Goal: Information Seeking & Learning: Find specific fact

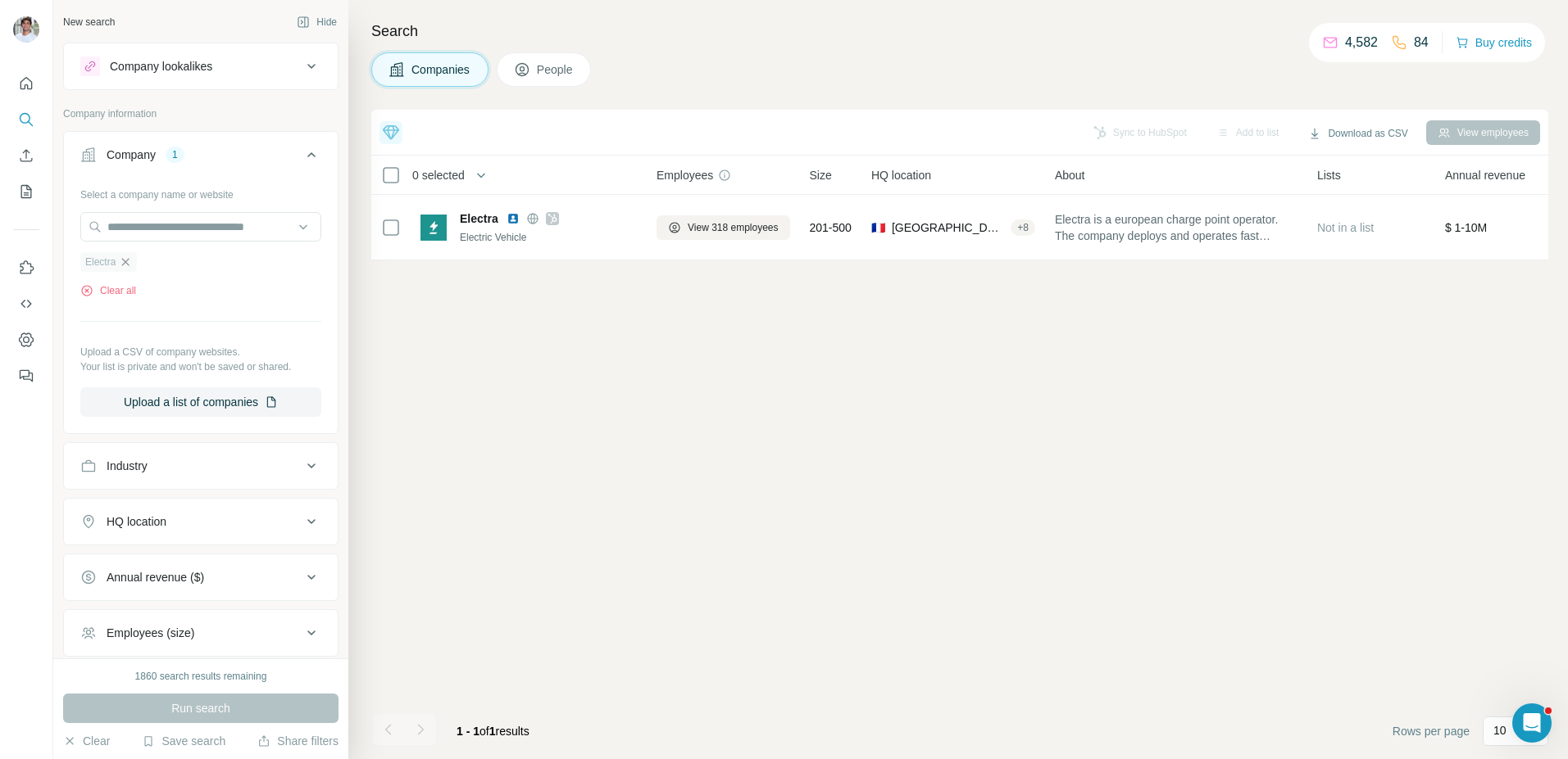
click at [131, 264] on icon "button" at bounding box center [125, 262] width 13 height 13
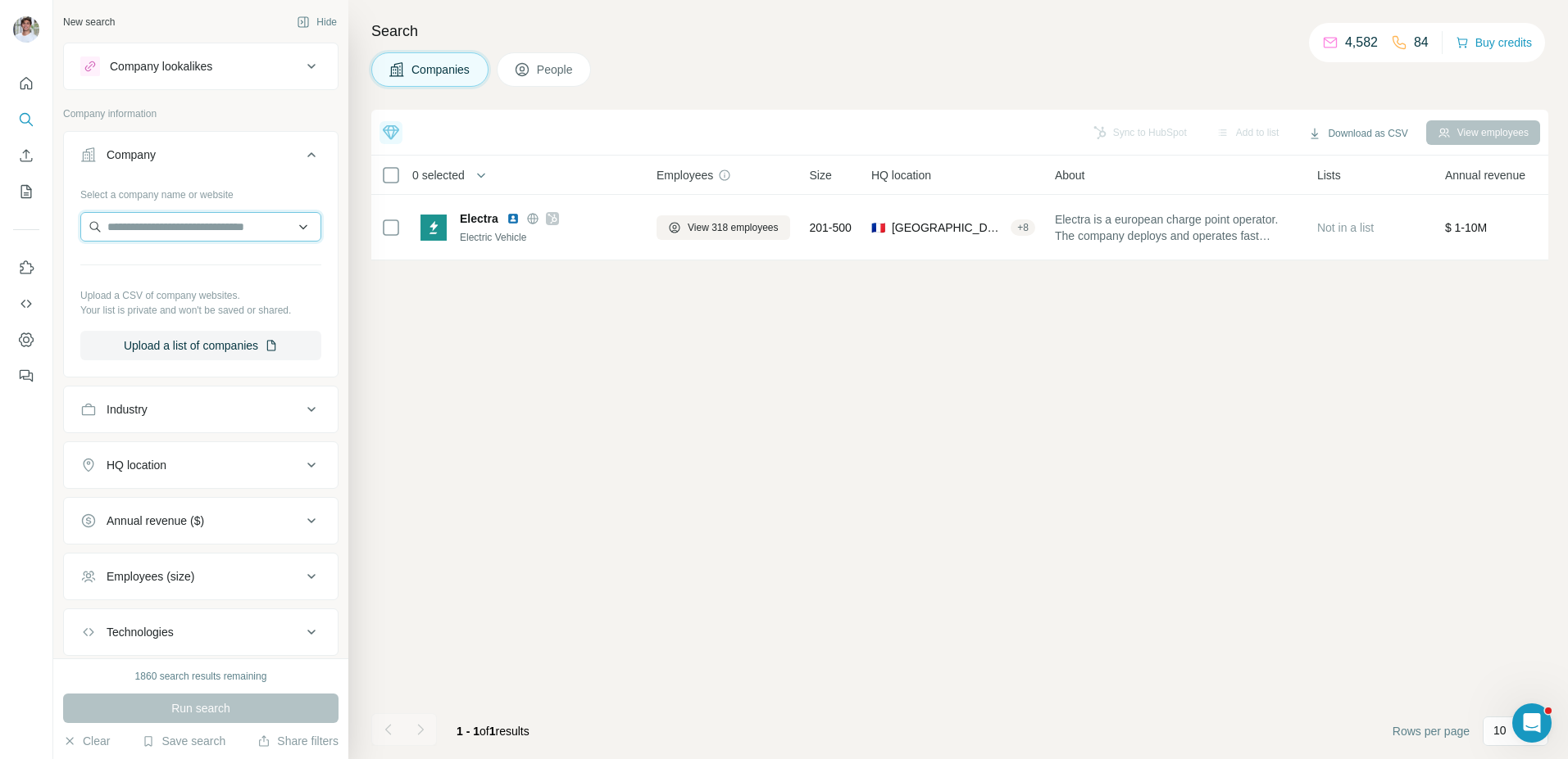
click at [169, 231] on input "text" at bounding box center [200, 226] width 241 height 30
paste input "**********"
type input "**********"
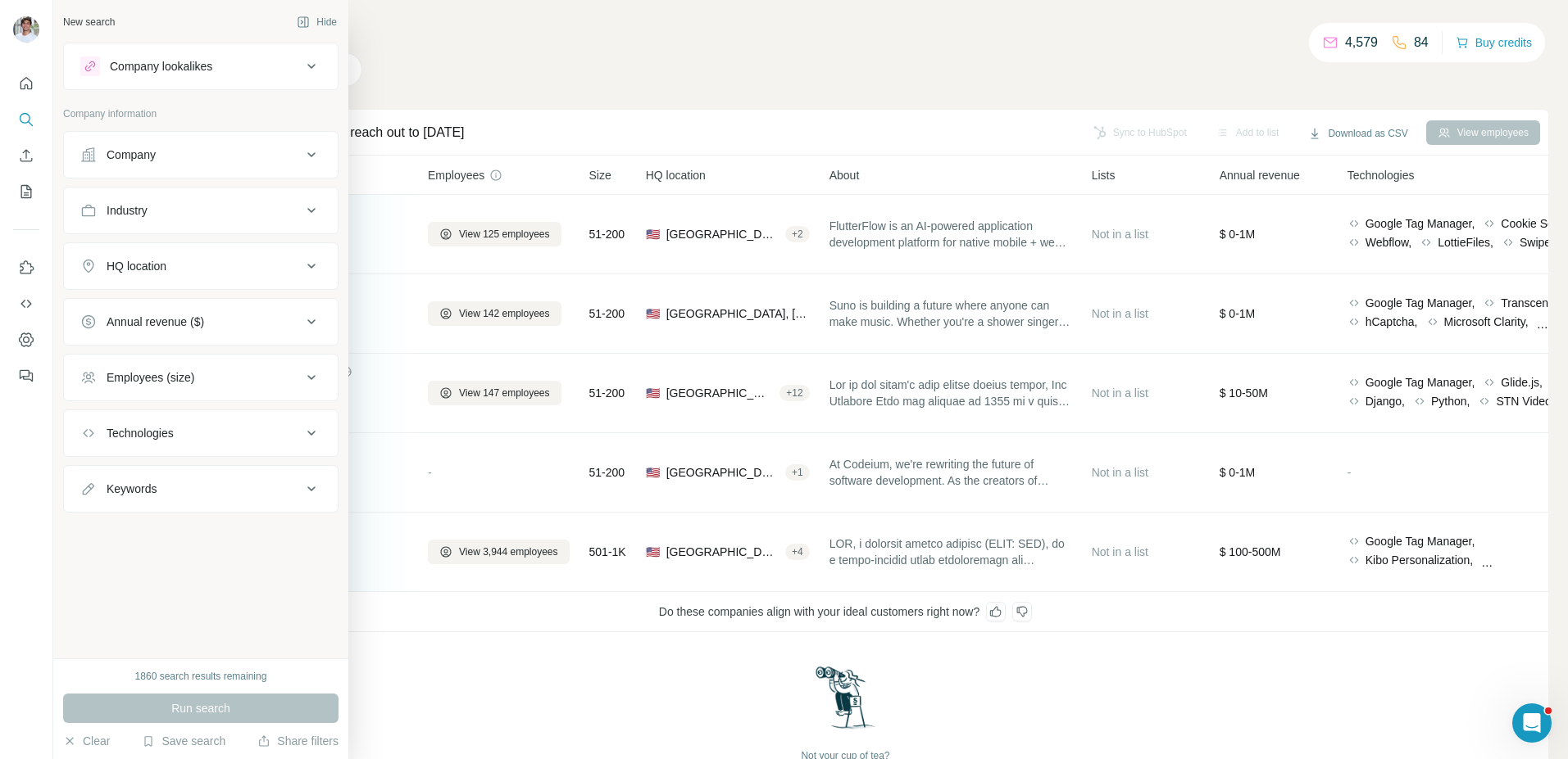
click at [154, 165] on button "Company" at bounding box center [200, 155] width 274 height 39
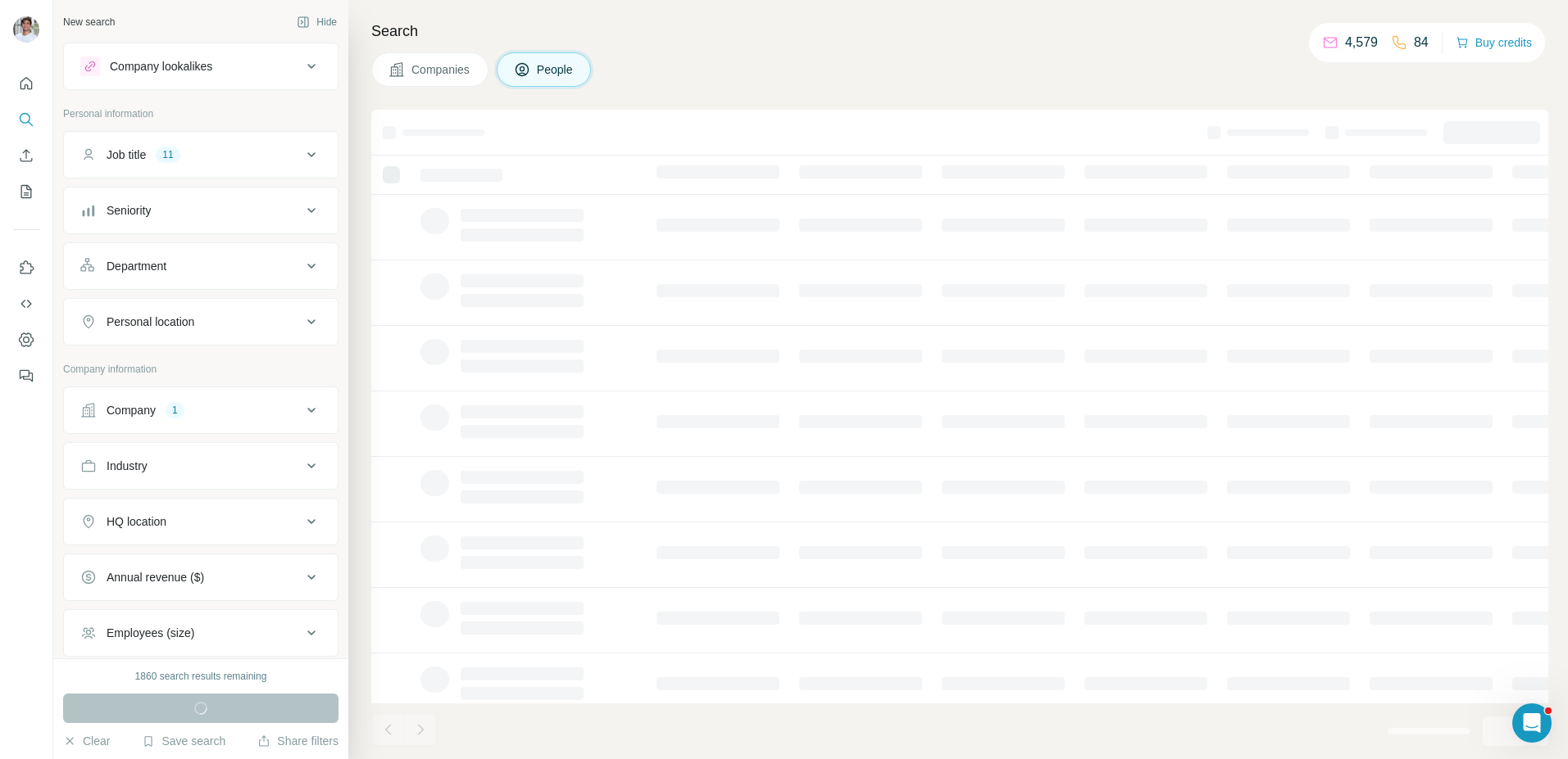
click at [200, 407] on div "Company 1" at bounding box center [191, 410] width 221 height 16
click at [126, 521] on icon "button" at bounding box center [125, 518] width 13 height 13
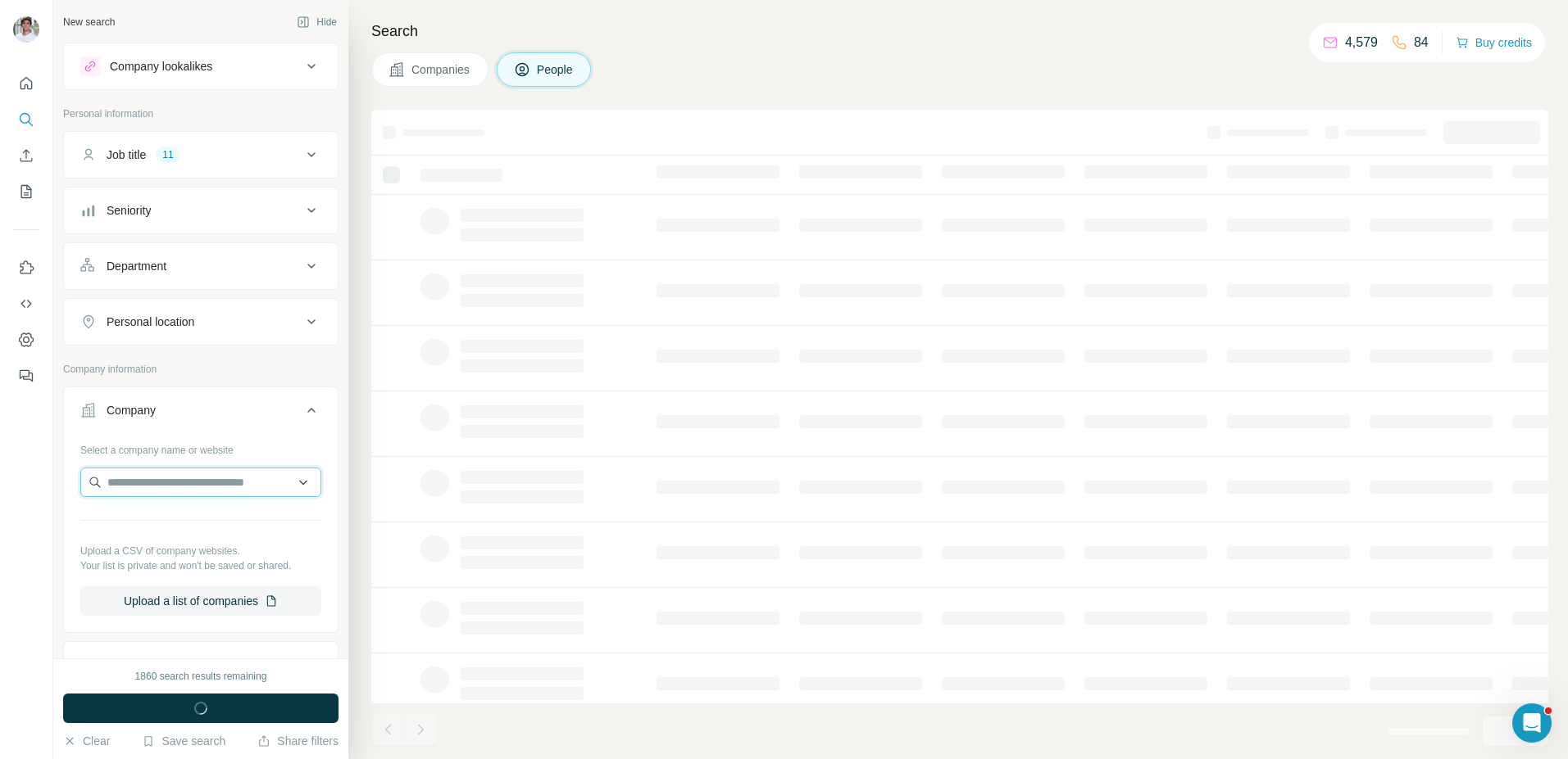
click at [144, 493] on input "text" at bounding box center [200, 482] width 241 height 30
paste input "**********"
type input "**********"
click at [140, 525] on p "Quanata" at bounding box center [166, 519] width 79 height 16
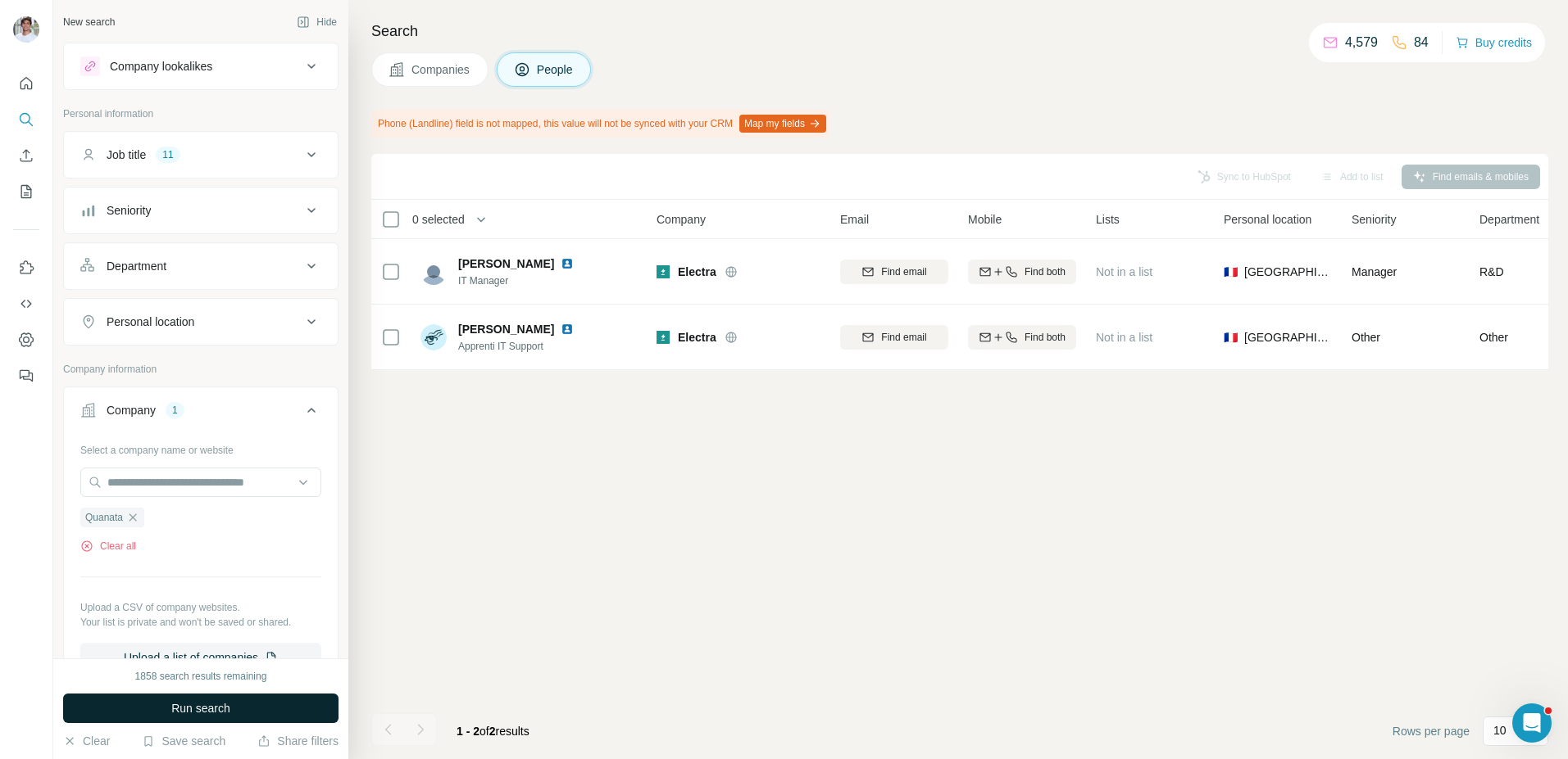
click at [181, 697] on button "Run search" at bounding box center [201, 708] width 275 height 30
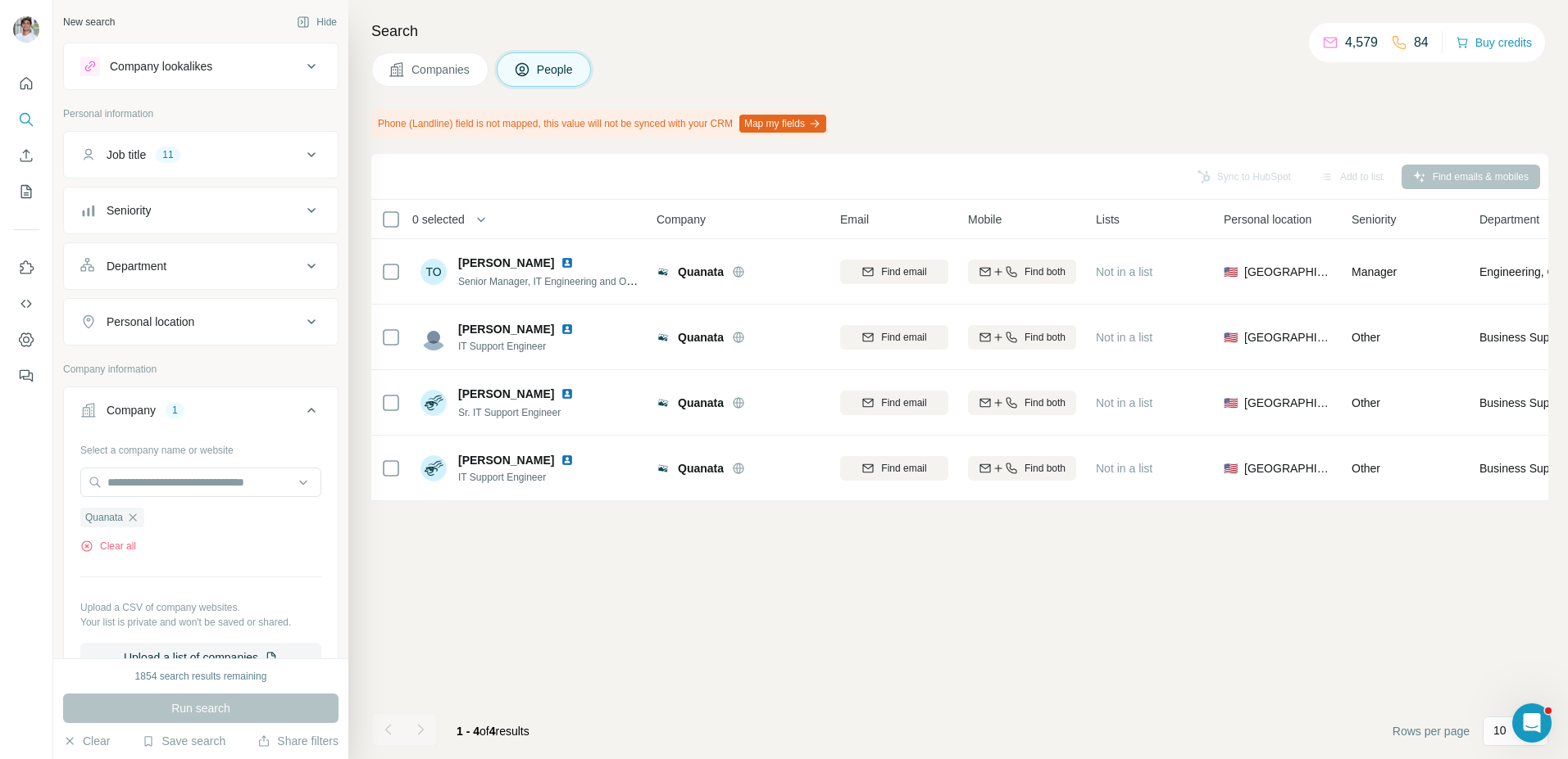
click at [440, 68] on span "Companies" at bounding box center [441, 70] width 60 height 16
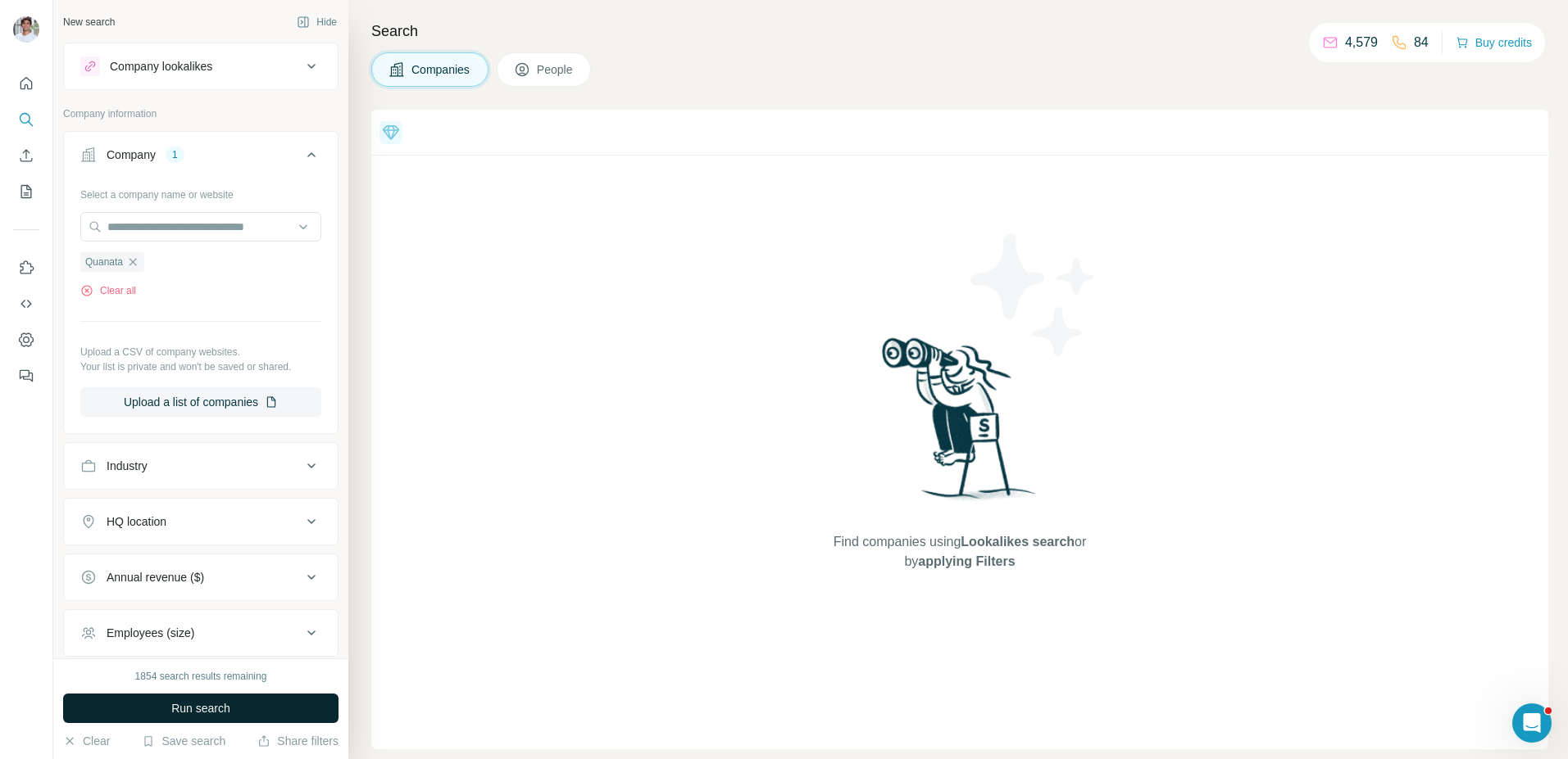
click at [203, 713] on span "Run search" at bounding box center [201, 708] width 59 height 16
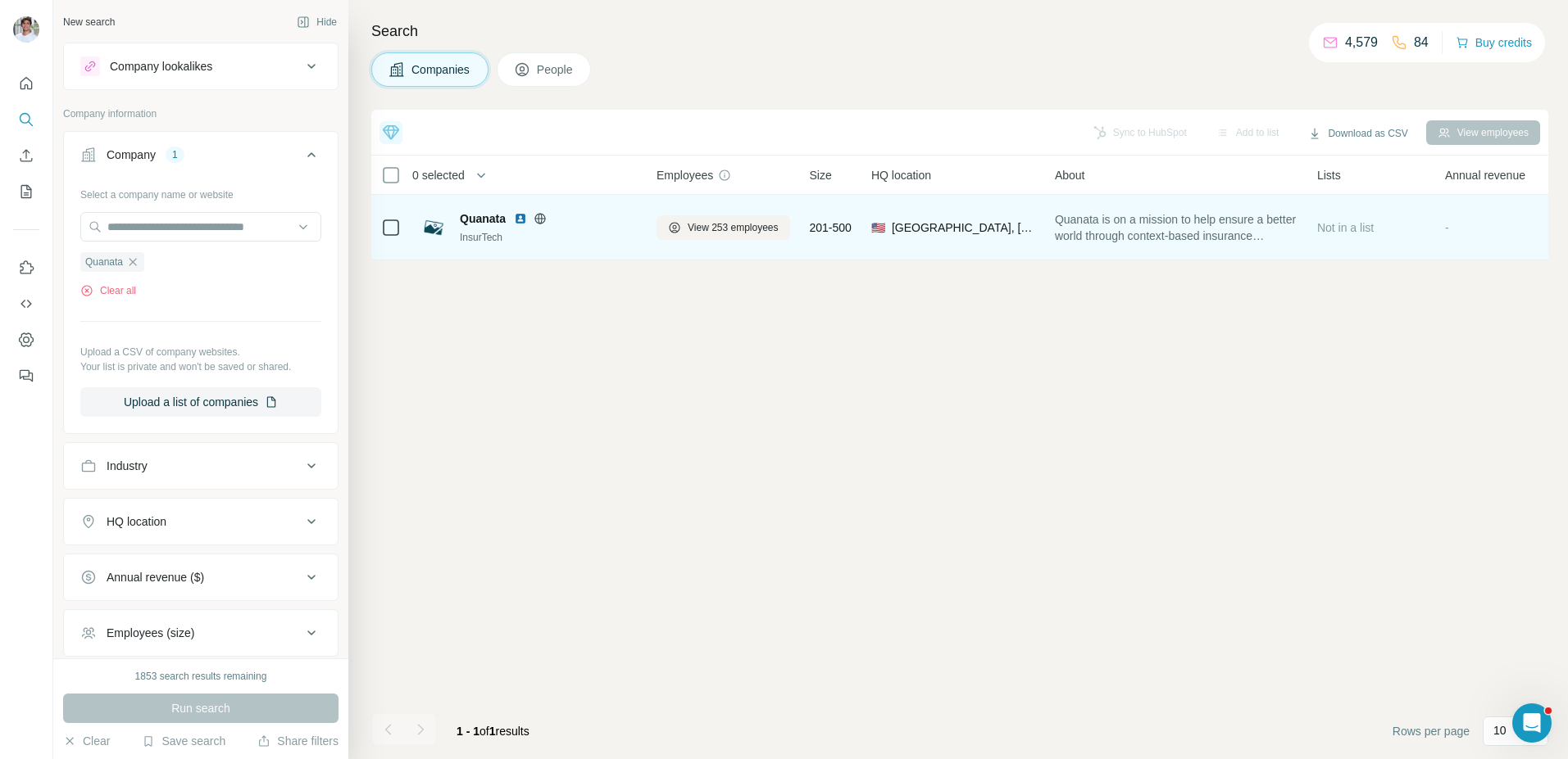
click at [520, 219] on img at bounding box center [521, 218] width 13 height 13
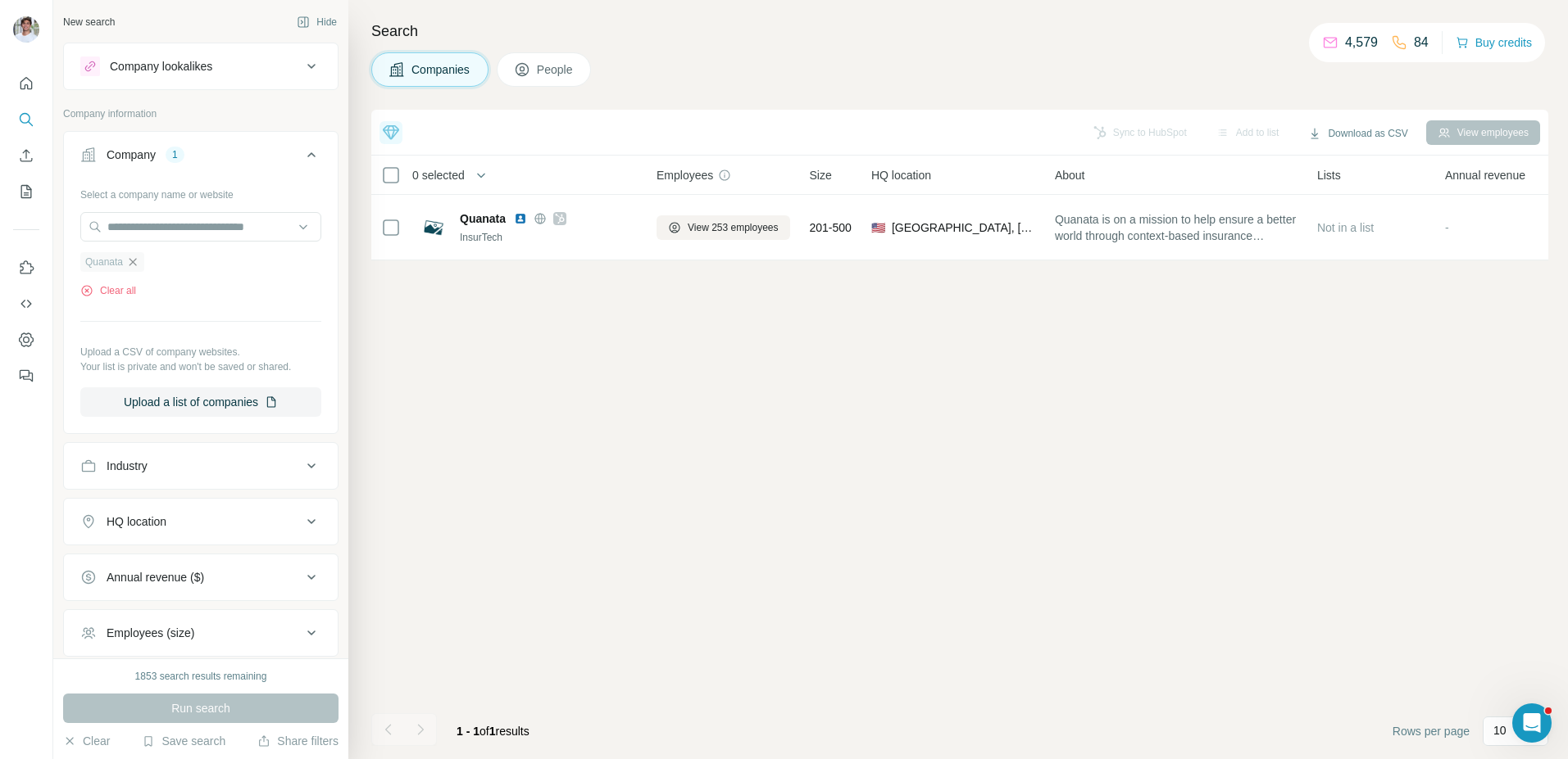
click at [132, 260] on icon "button" at bounding box center [133, 262] width 7 height 7
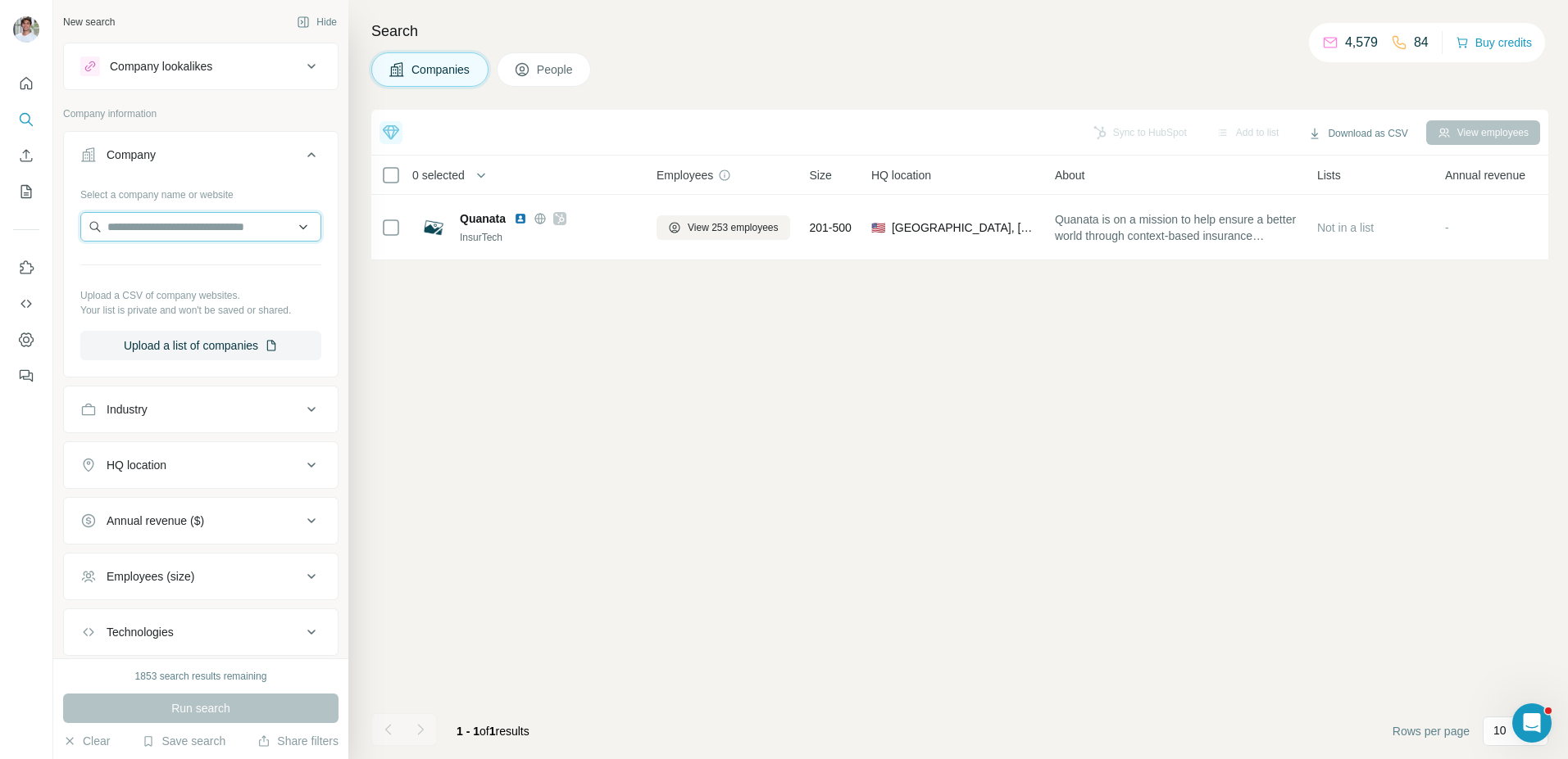
click at [165, 230] on input "text" at bounding box center [200, 226] width 241 height 30
type input "**********"
click at [165, 269] on p "SupportNinja" at bounding box center [166, 264] width 79 height 16
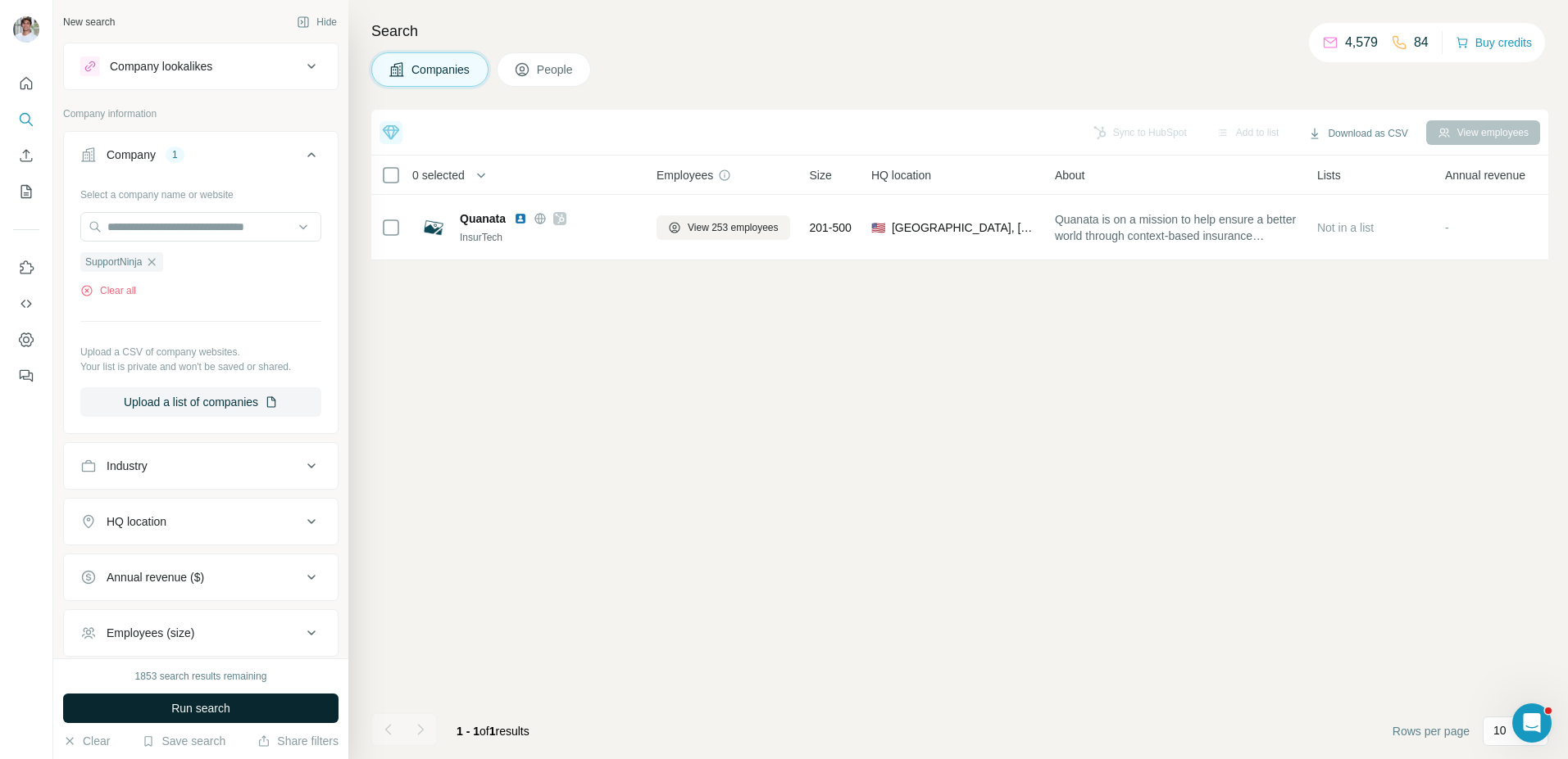
click at [210, 707] on span "Run search" at bounding box center [201, 708] width 59 height 16
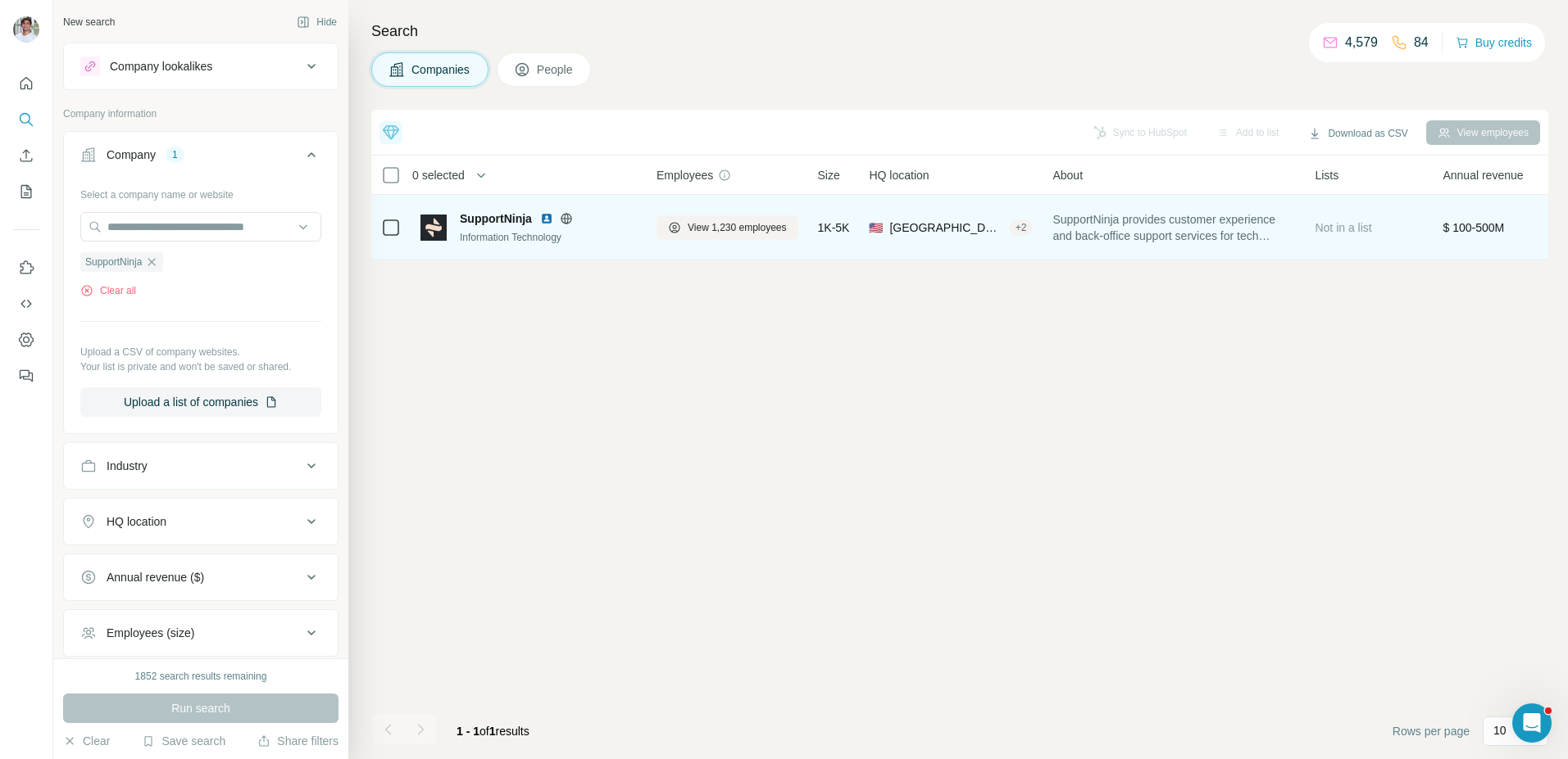
click at [547, 220] on img at bounding box center [547, 218] width 13 height 13
click at [686, 236] on button "View 1,230 employees" at bounding box center [727, 227] width 142 height 24
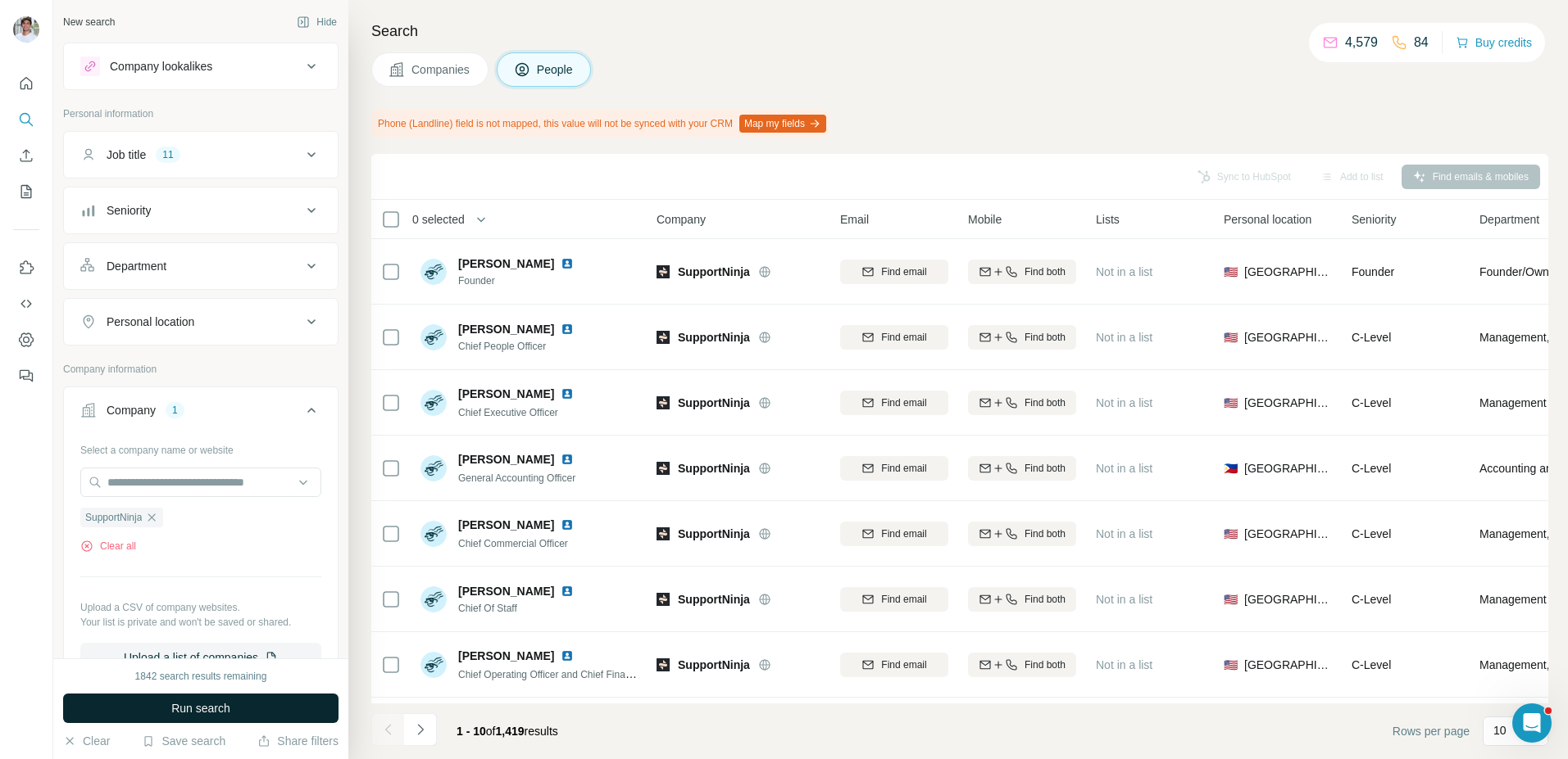
click at [213, 696] on button "Run search" at bounding box center [201, 708] width 275 height 30
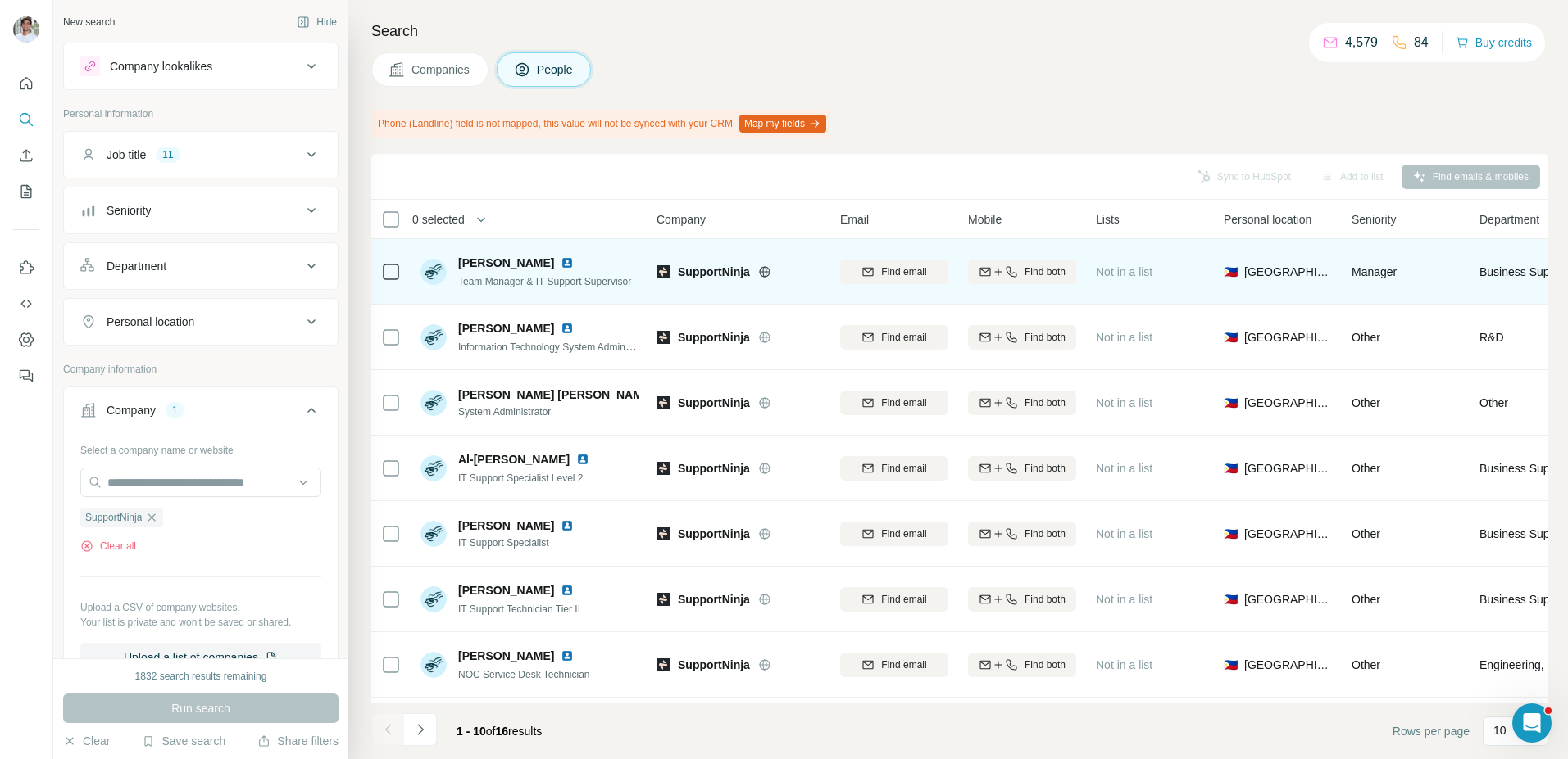
click at [561, 263] on img at bounding box center [567, 263] width 13 height 13
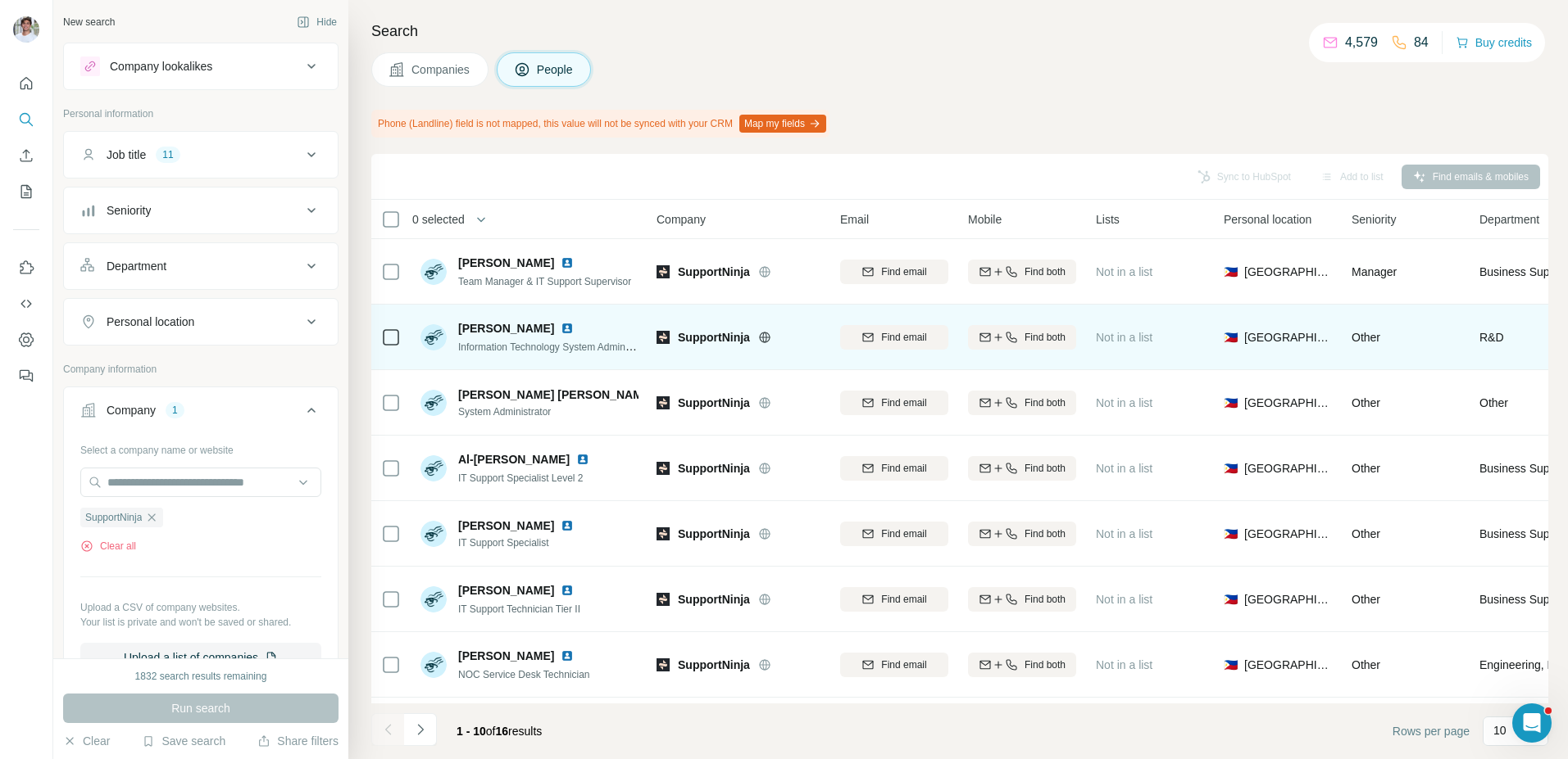
click at [561, 328] on img at bounding box center [567, 328] width 13 height 13
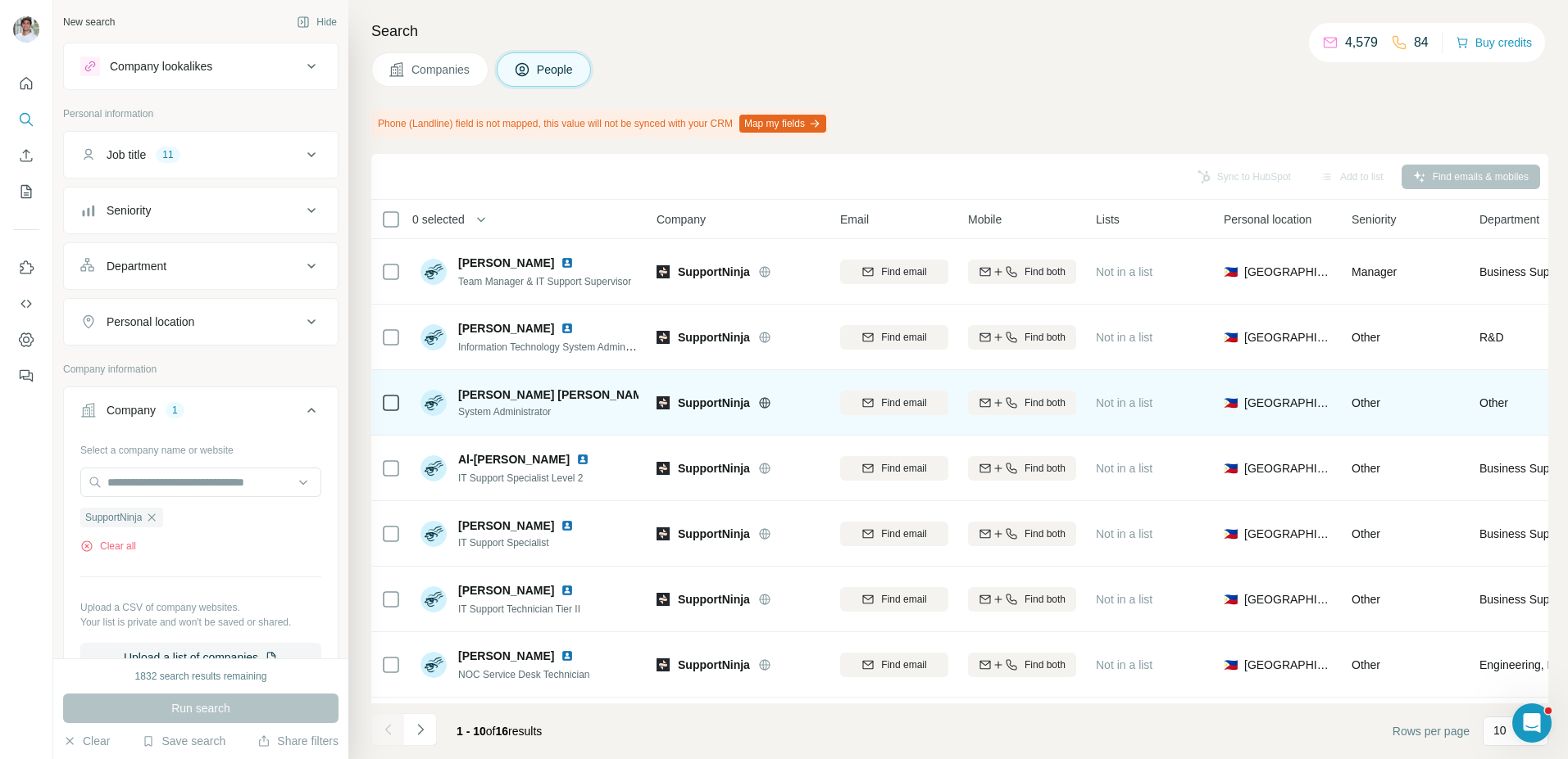
click at [661, 392] on img at bounding box center [664, 394] width 6 height 13
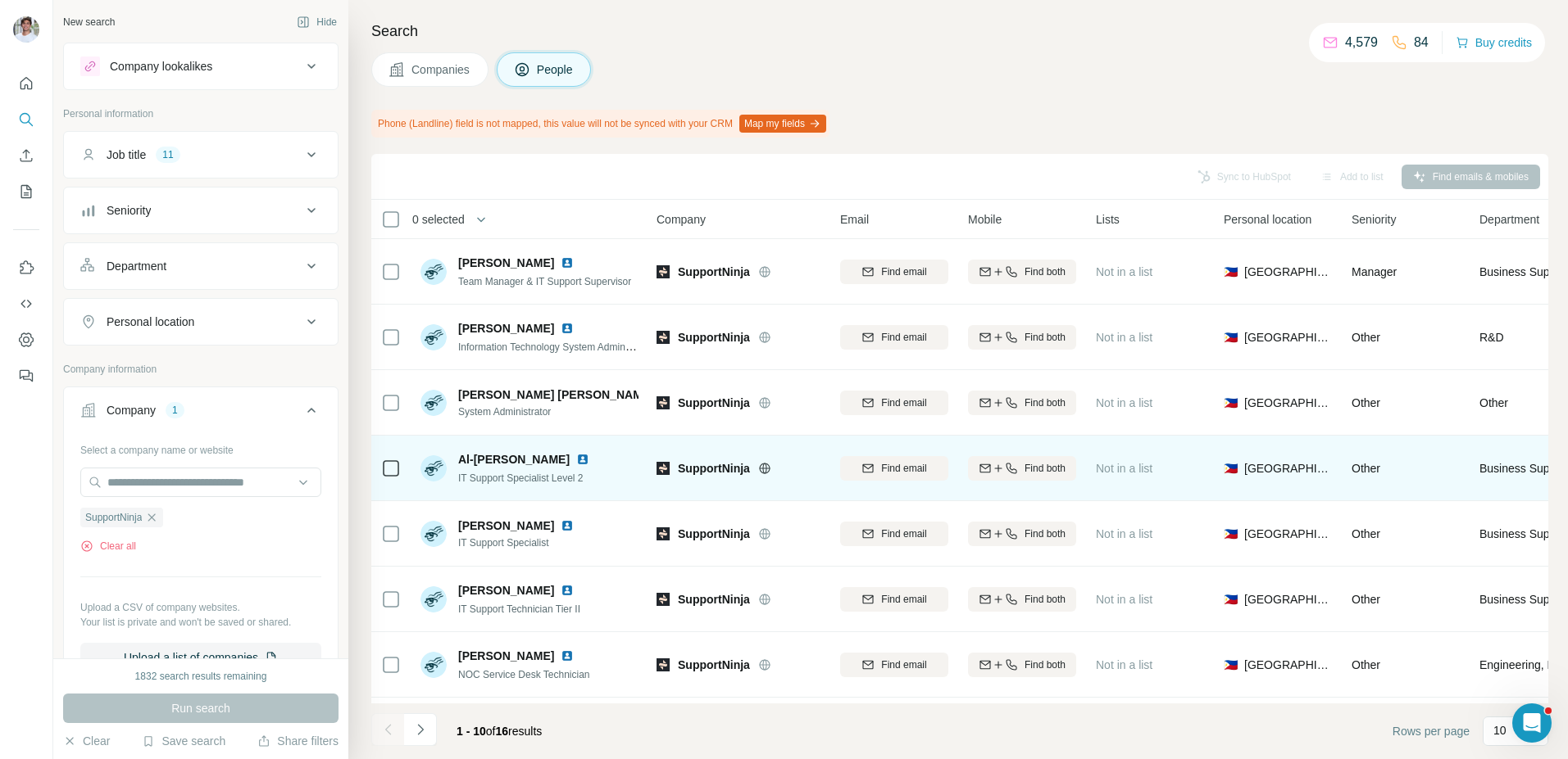
click at [576, 458] on img at bounding box center [582, 460] width 13 height 13
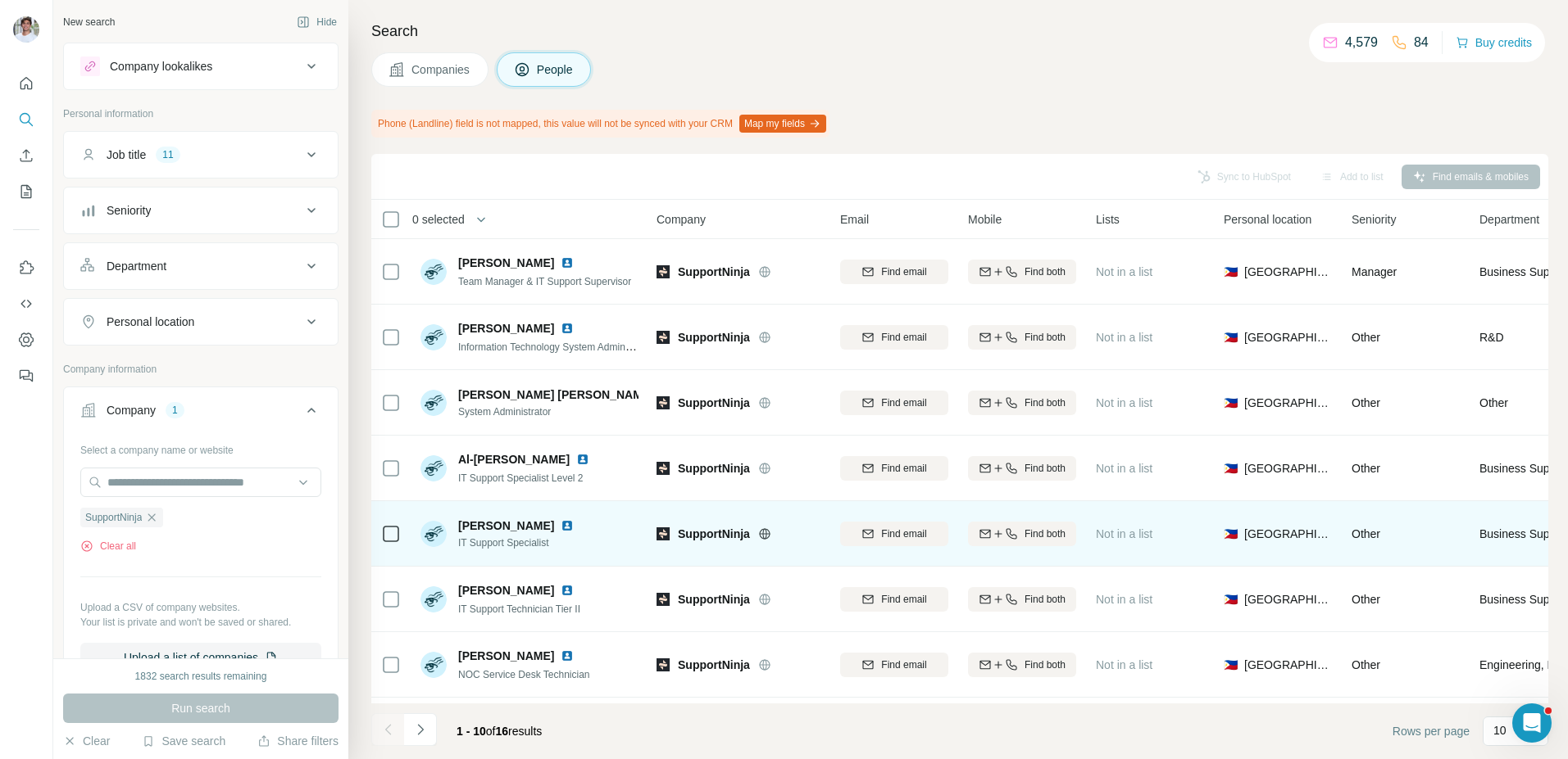
click at [573, 524] on img at bounding box center [567, 526] width 13 height 13
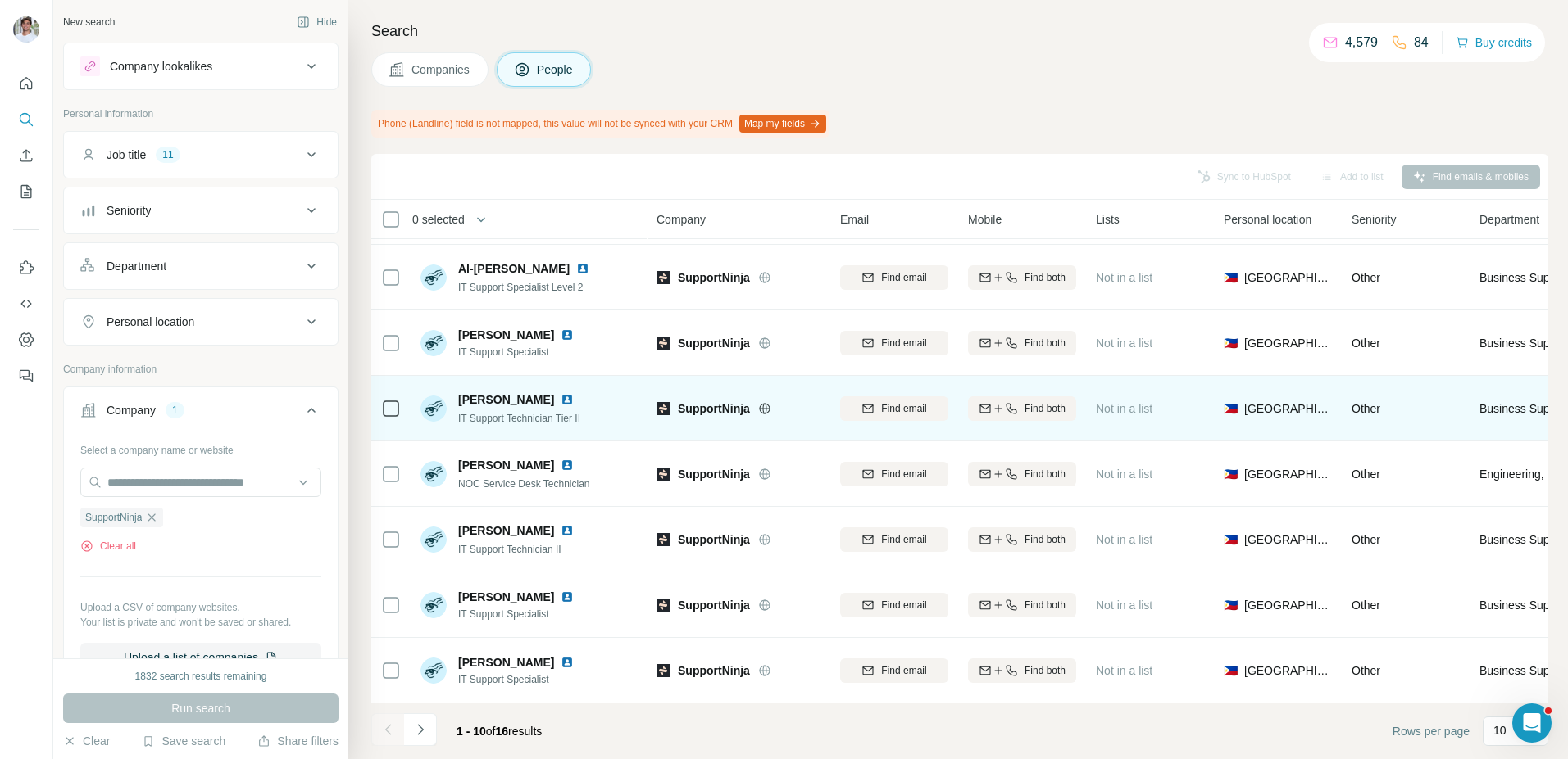
click at [561, 396] on img at bounding box center [567, 400] width 13 height 13
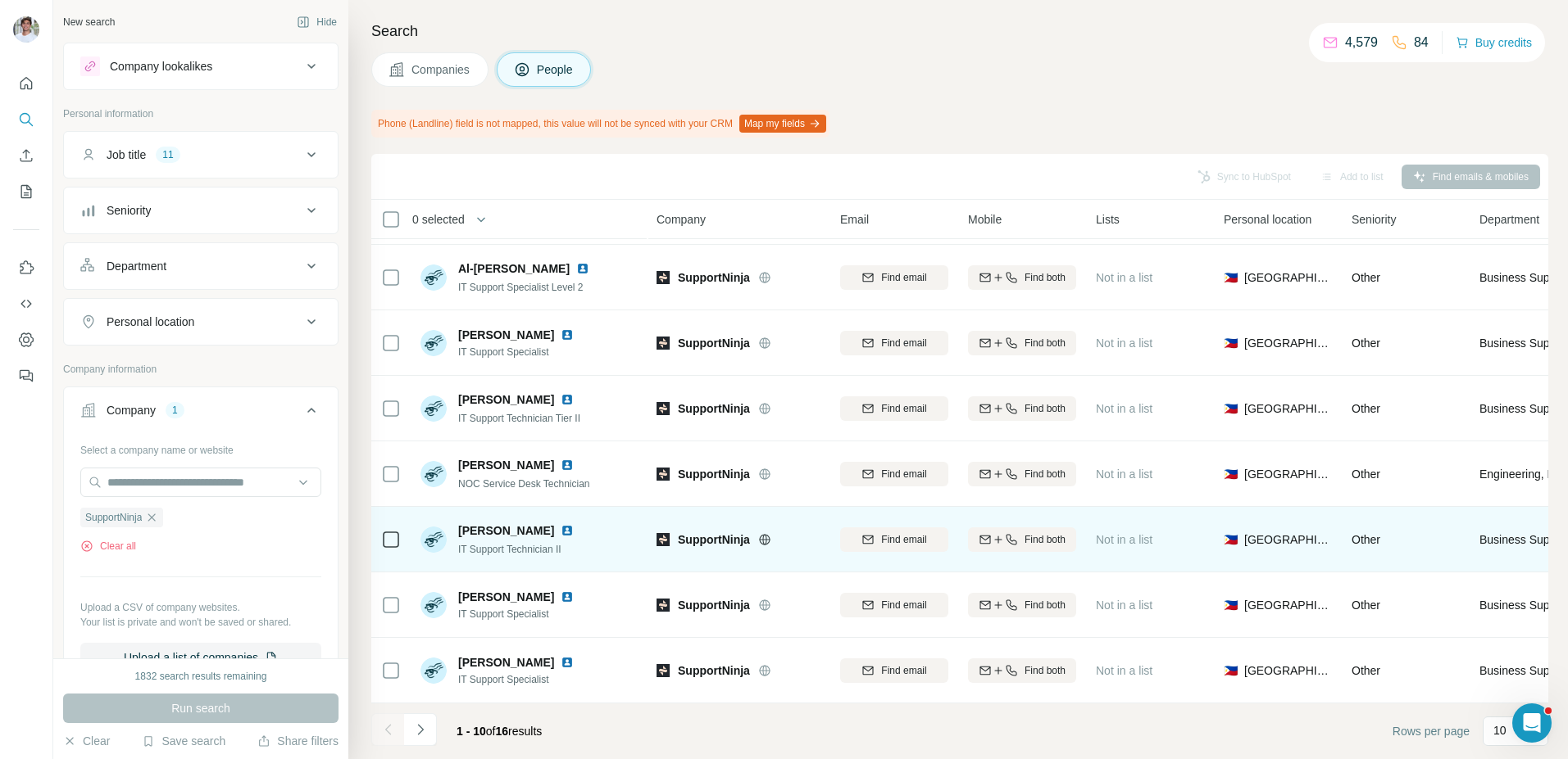
click at [561, 528] on img at bounding box center [567, 530] width 13 height 13
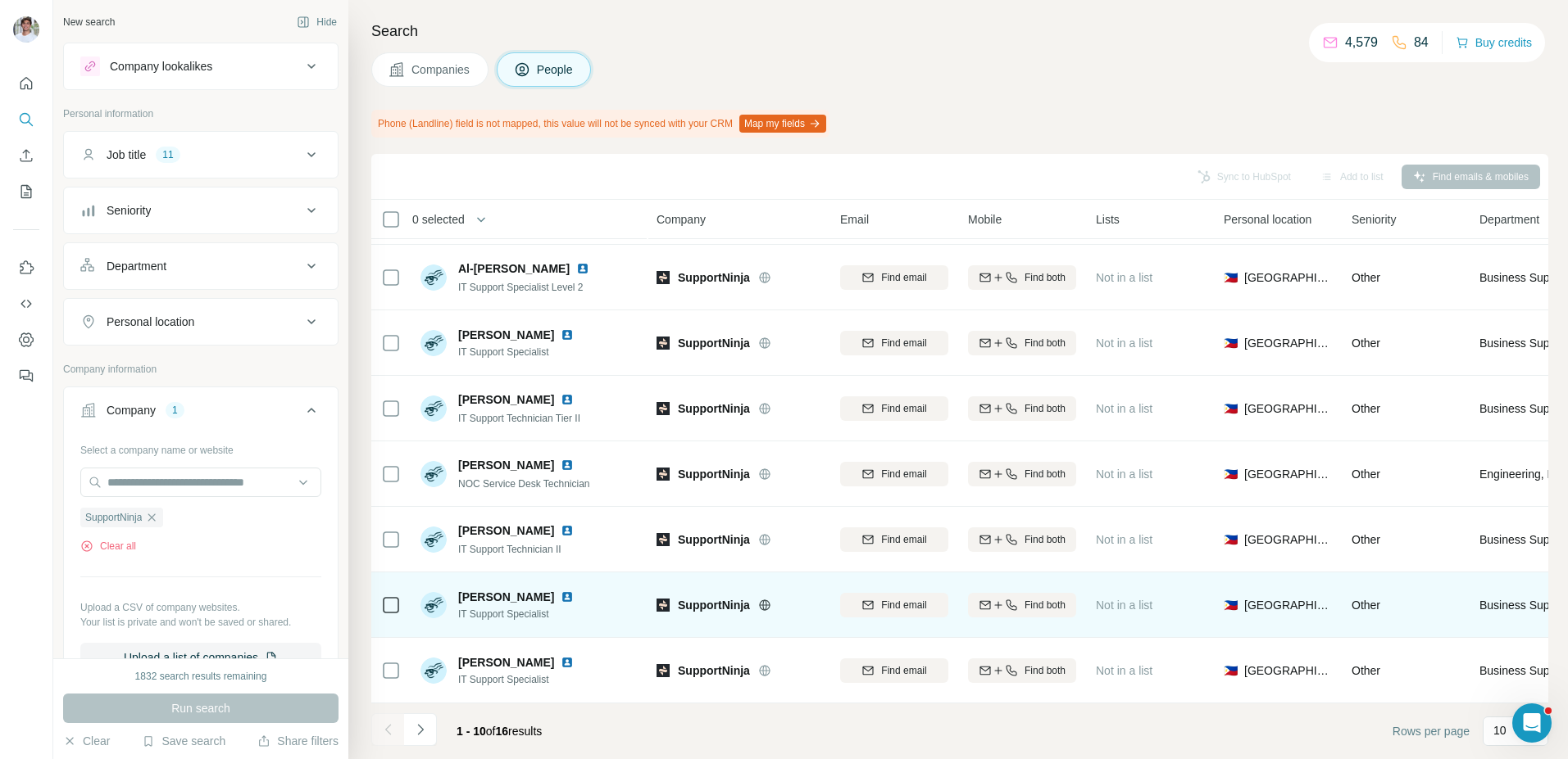
click at [573, 591] on img at bounding box center [567, 597] width 13 height 13
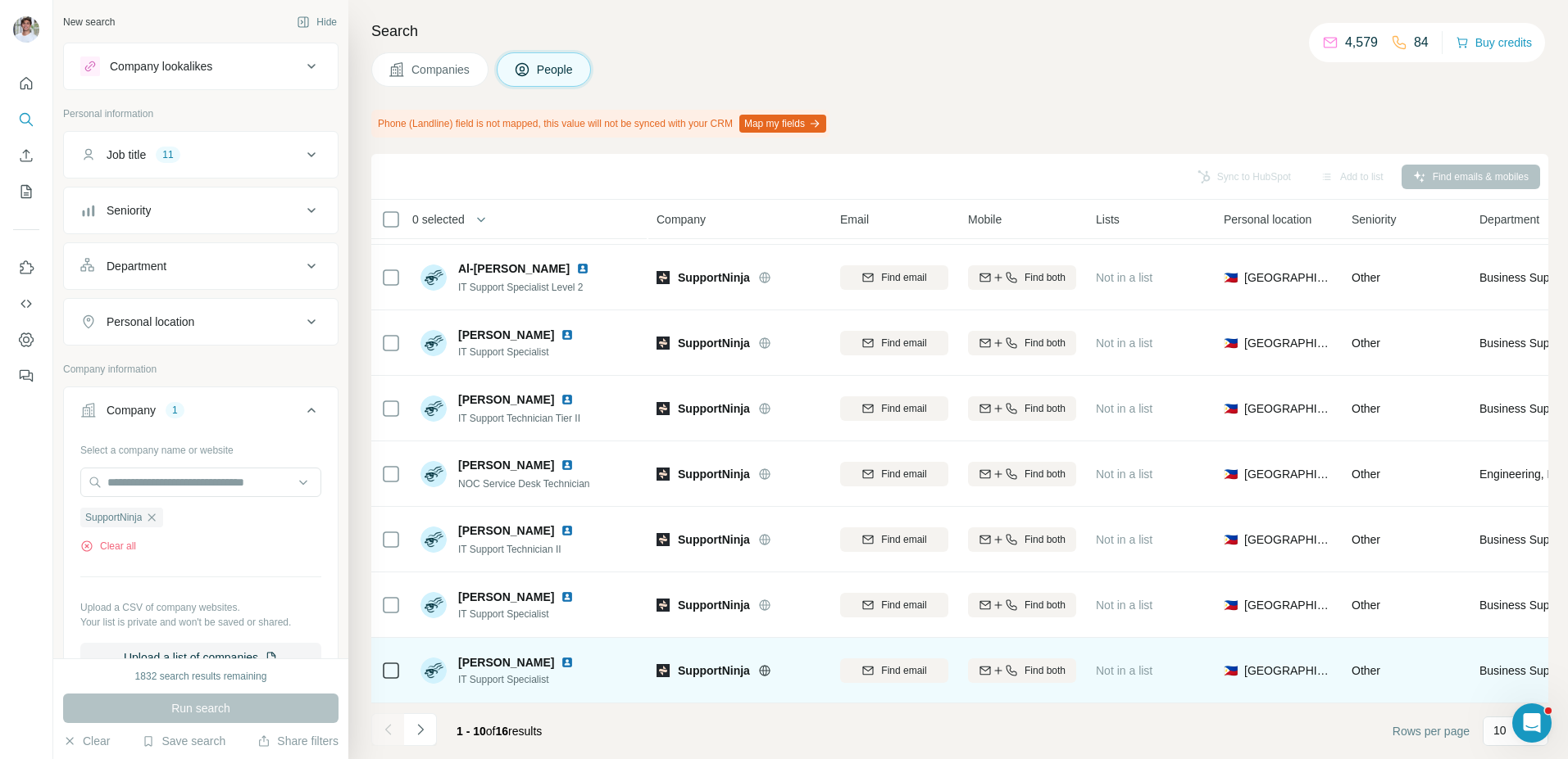
click at [561, 661] on img at bounding box center [567, 662] width 13 height 13
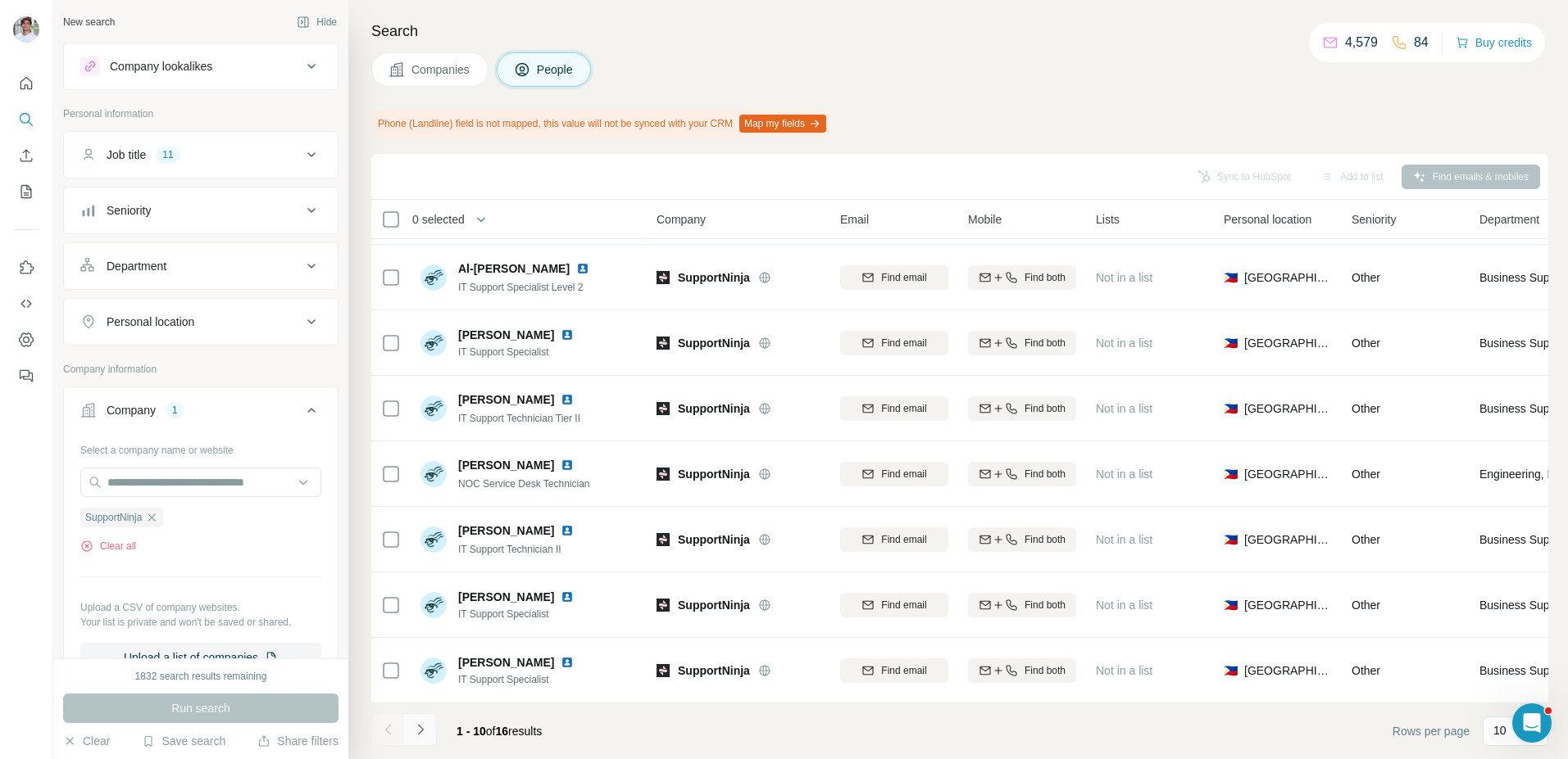
click at [426, 731] on icon "Navigate to next page" at bounding box center [420, 729] width 16 height 16
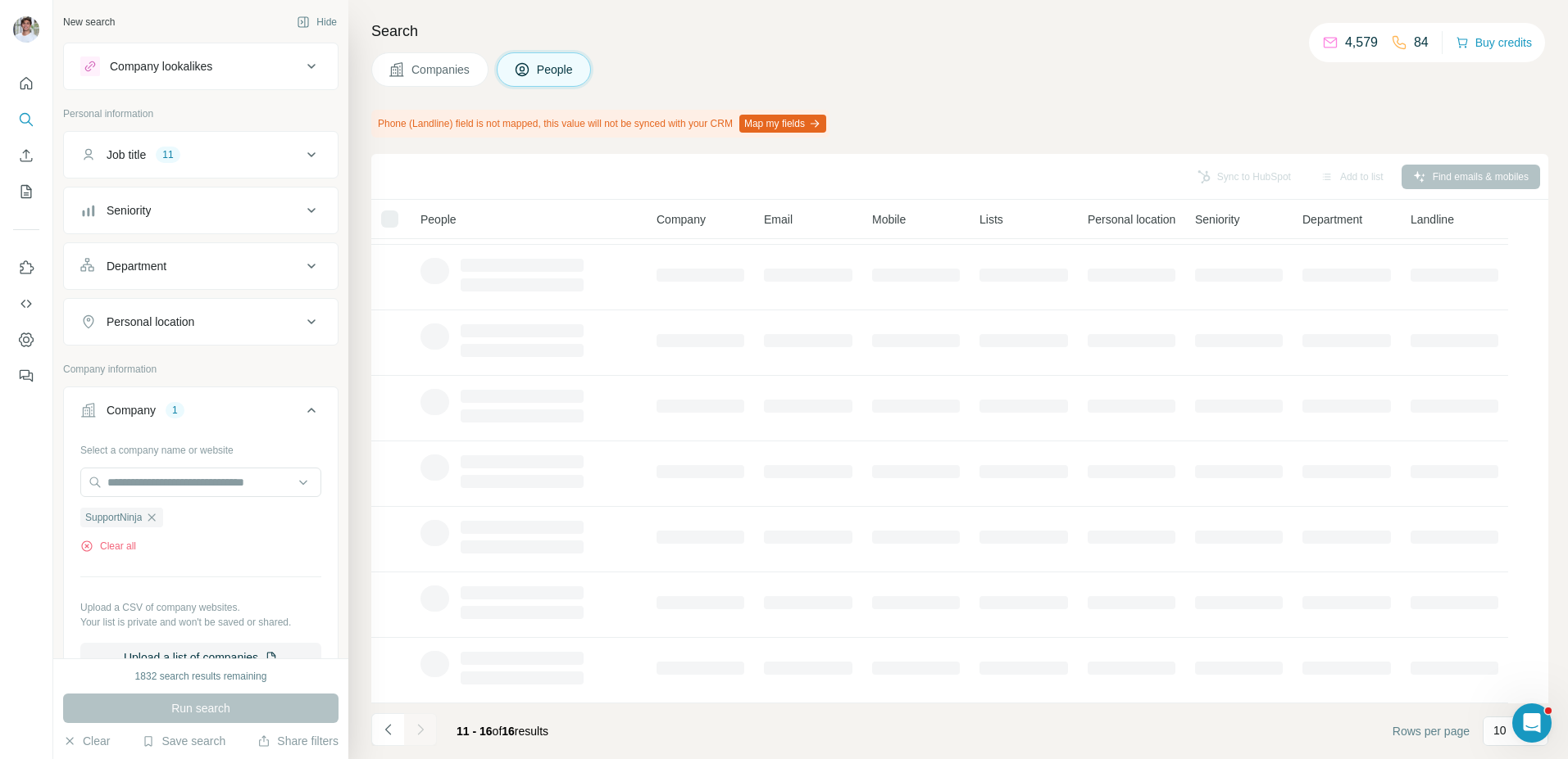
scroll to position [0, 0]
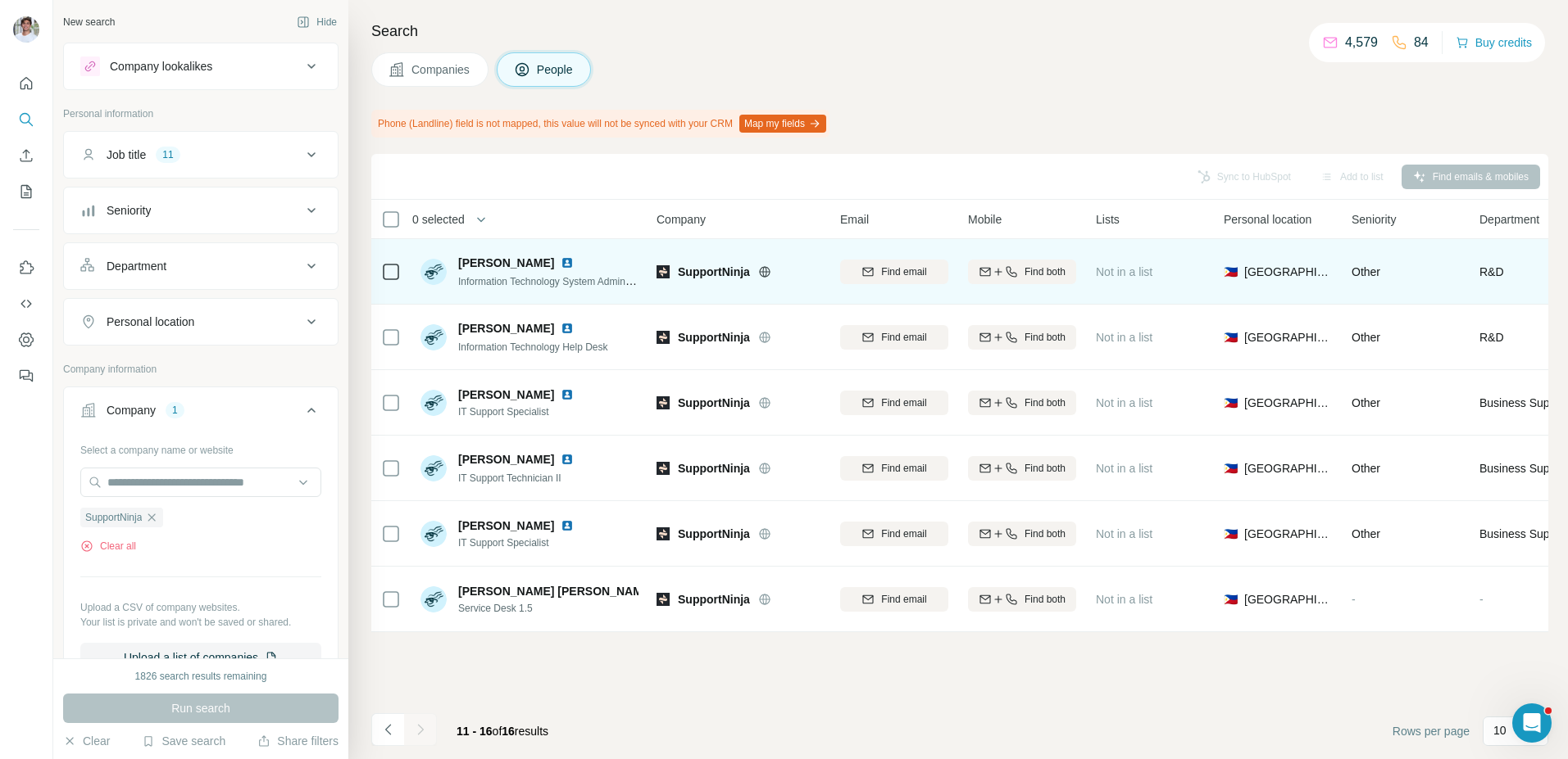
click at [561, 262] on img at bounding box center [567, 263] width 13 height 13
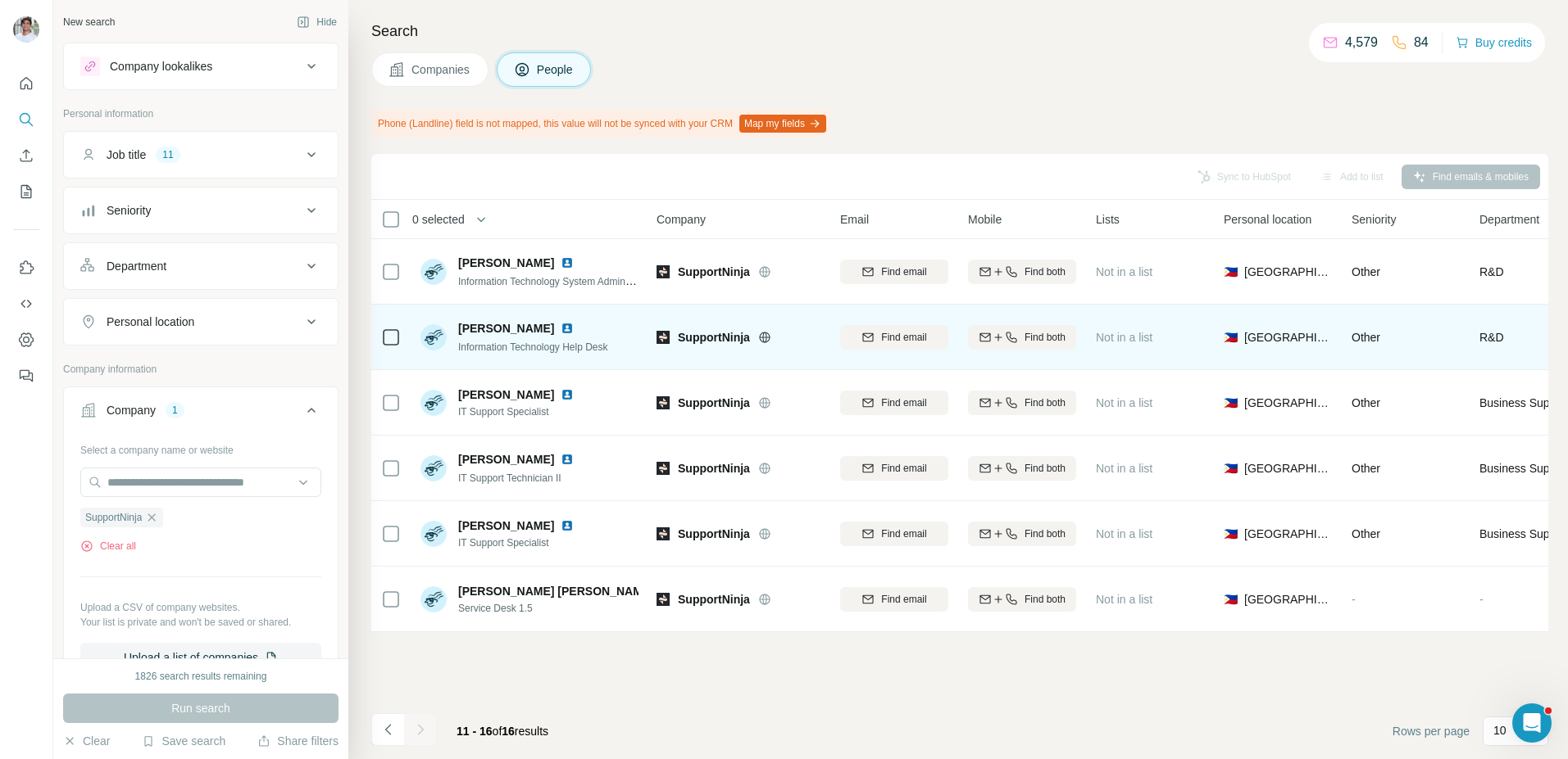
click at [573, 328] on img at bounding box center [567, 328] width 13 height 13
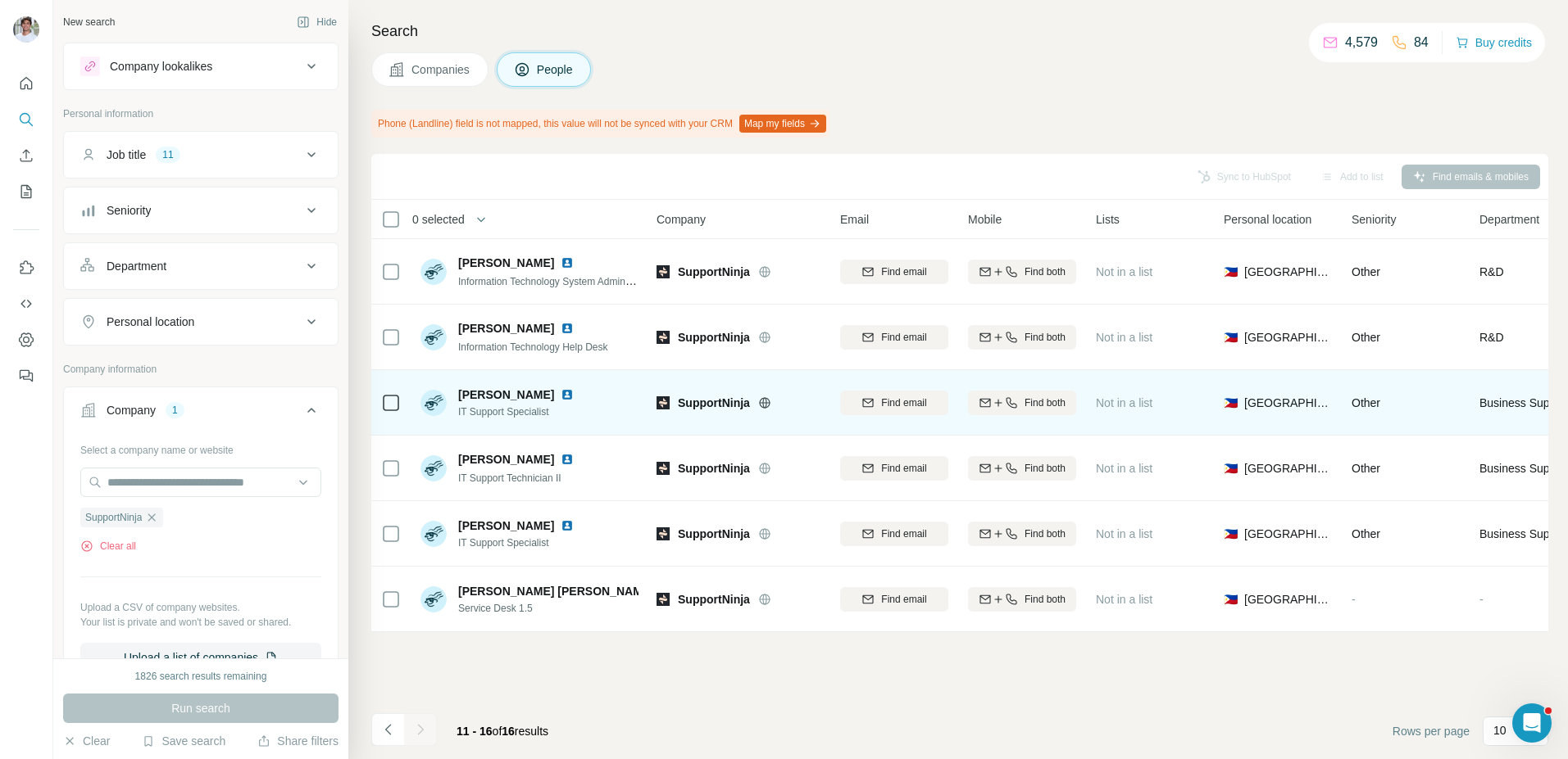
click at [573, 394] on img at bounding box center [567, 394] width 13 height 13
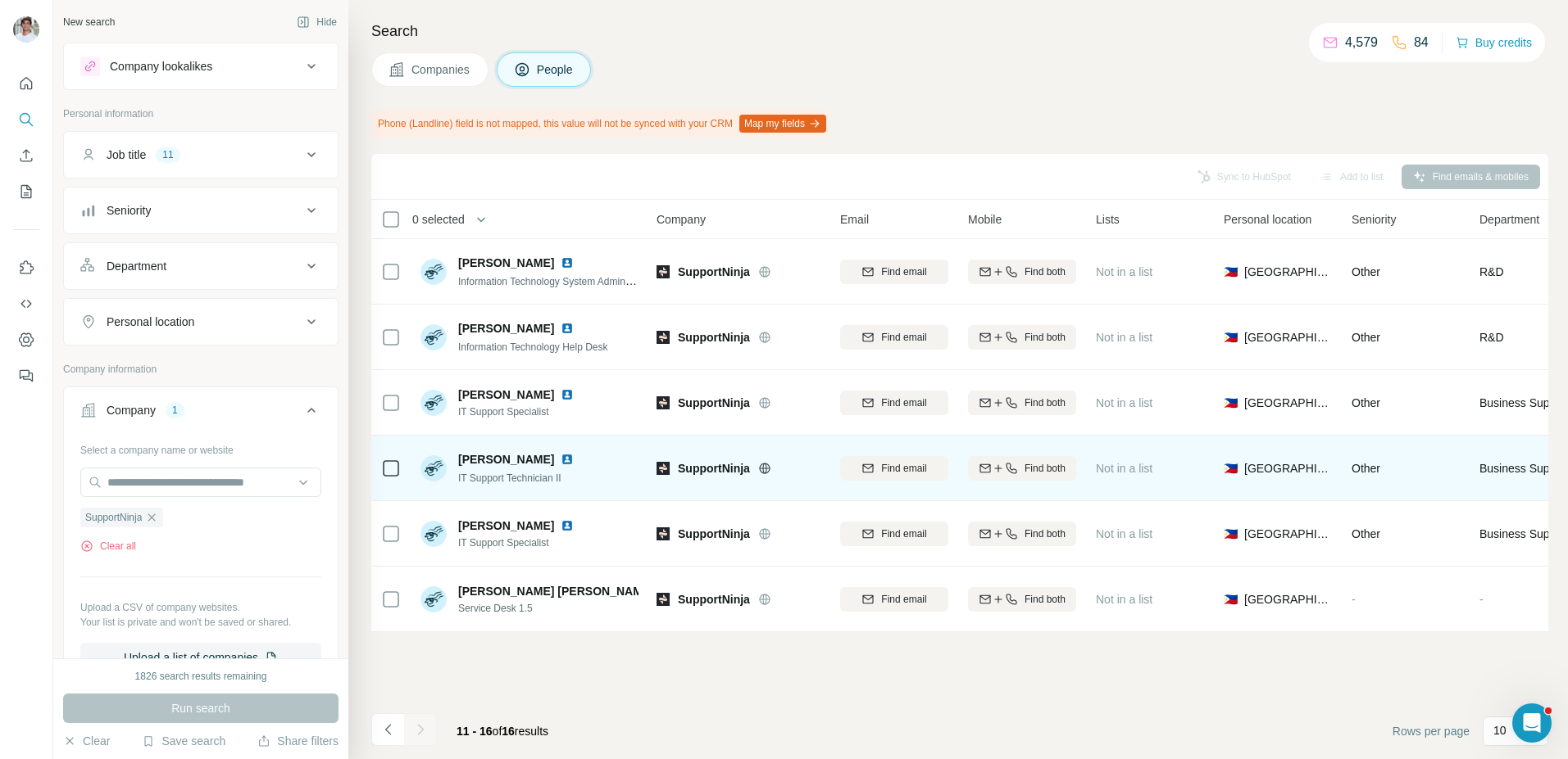
click at [564, 457] on img at bounding box center [567, 460] width 13 height 13
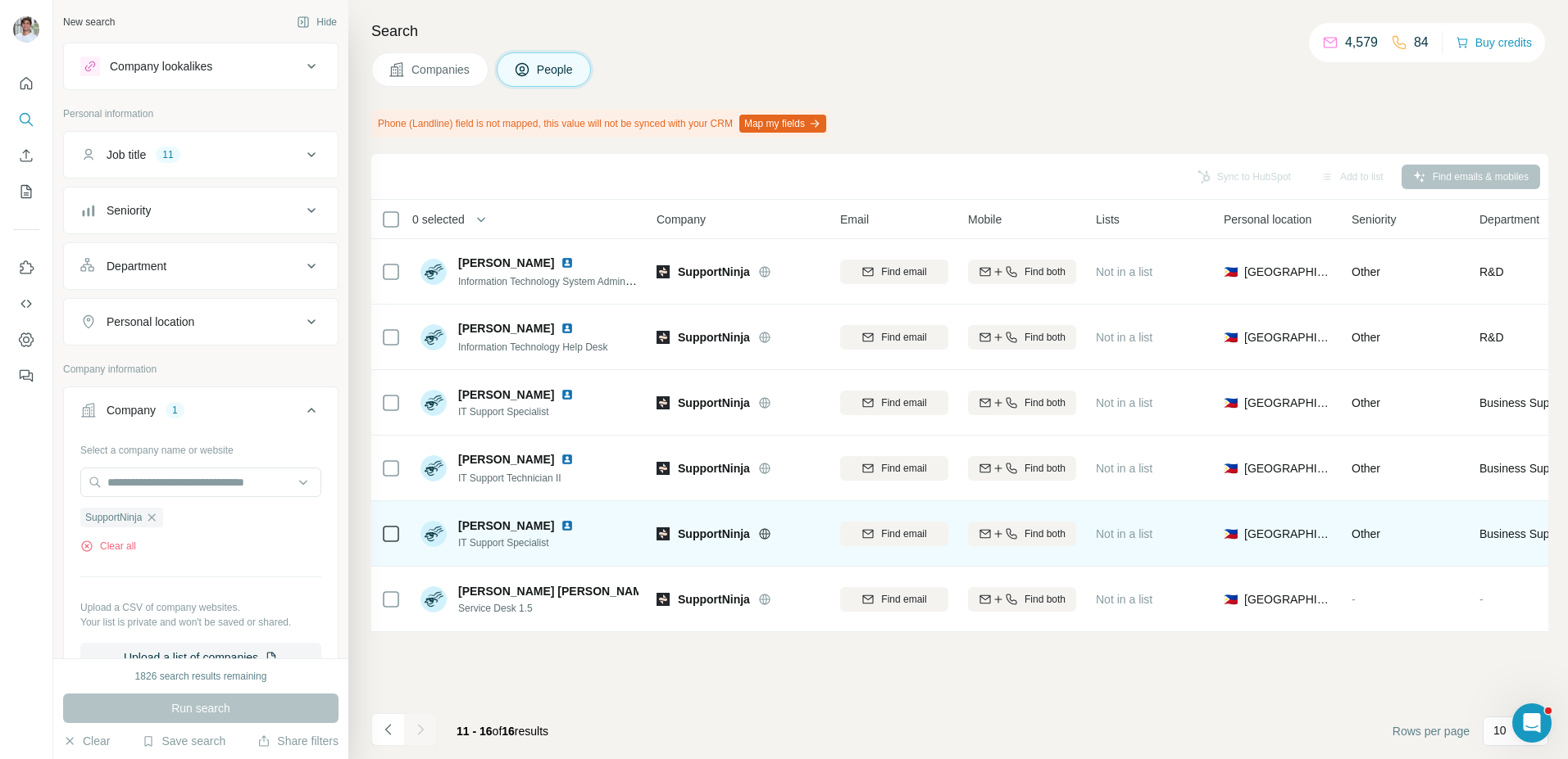
click at [561, 525] on img at bounding box center [567, 526] width 13 height 13
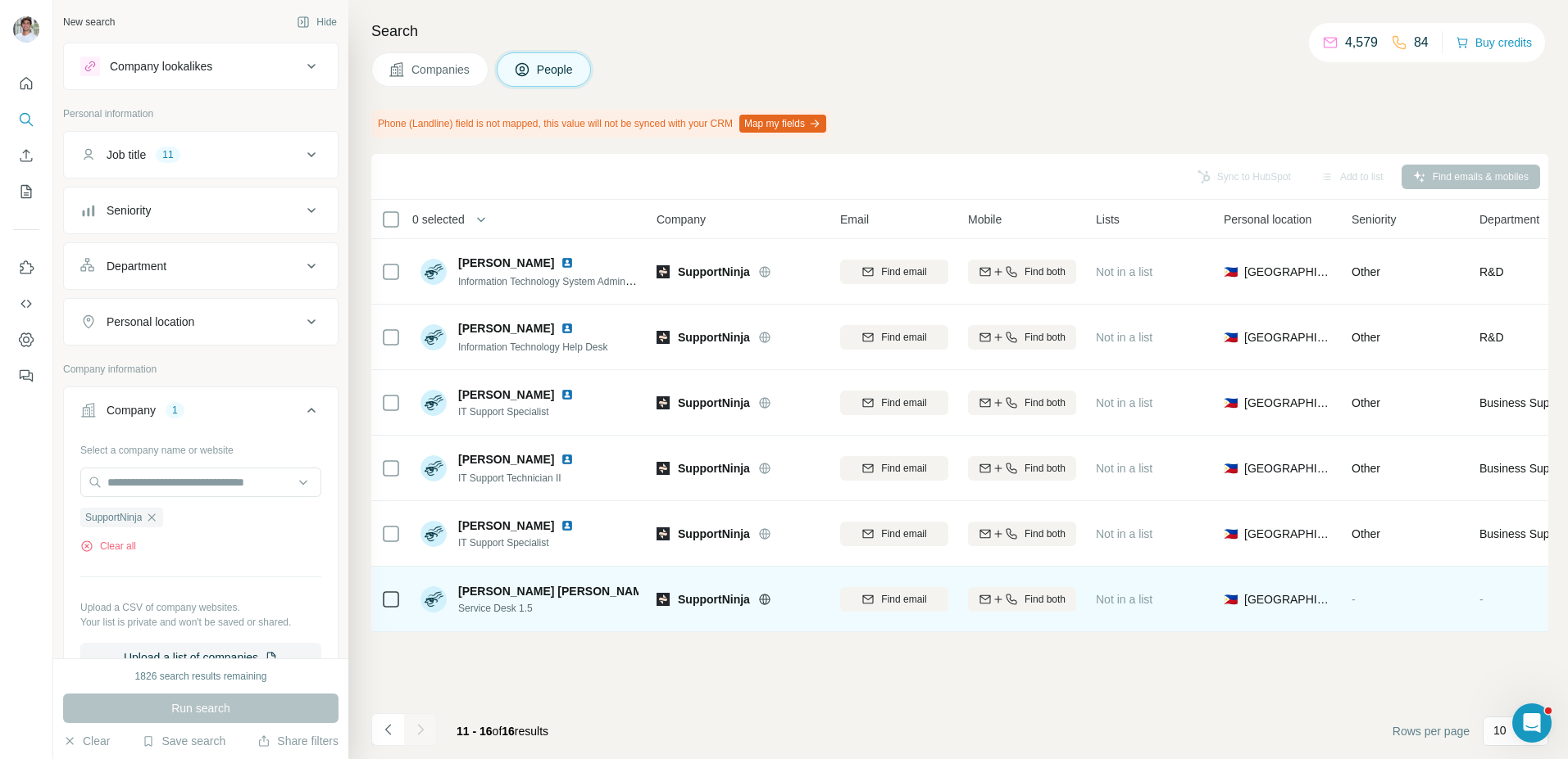
click at [708, 587] on img at bounding box center [711, 591] width 6 height 13
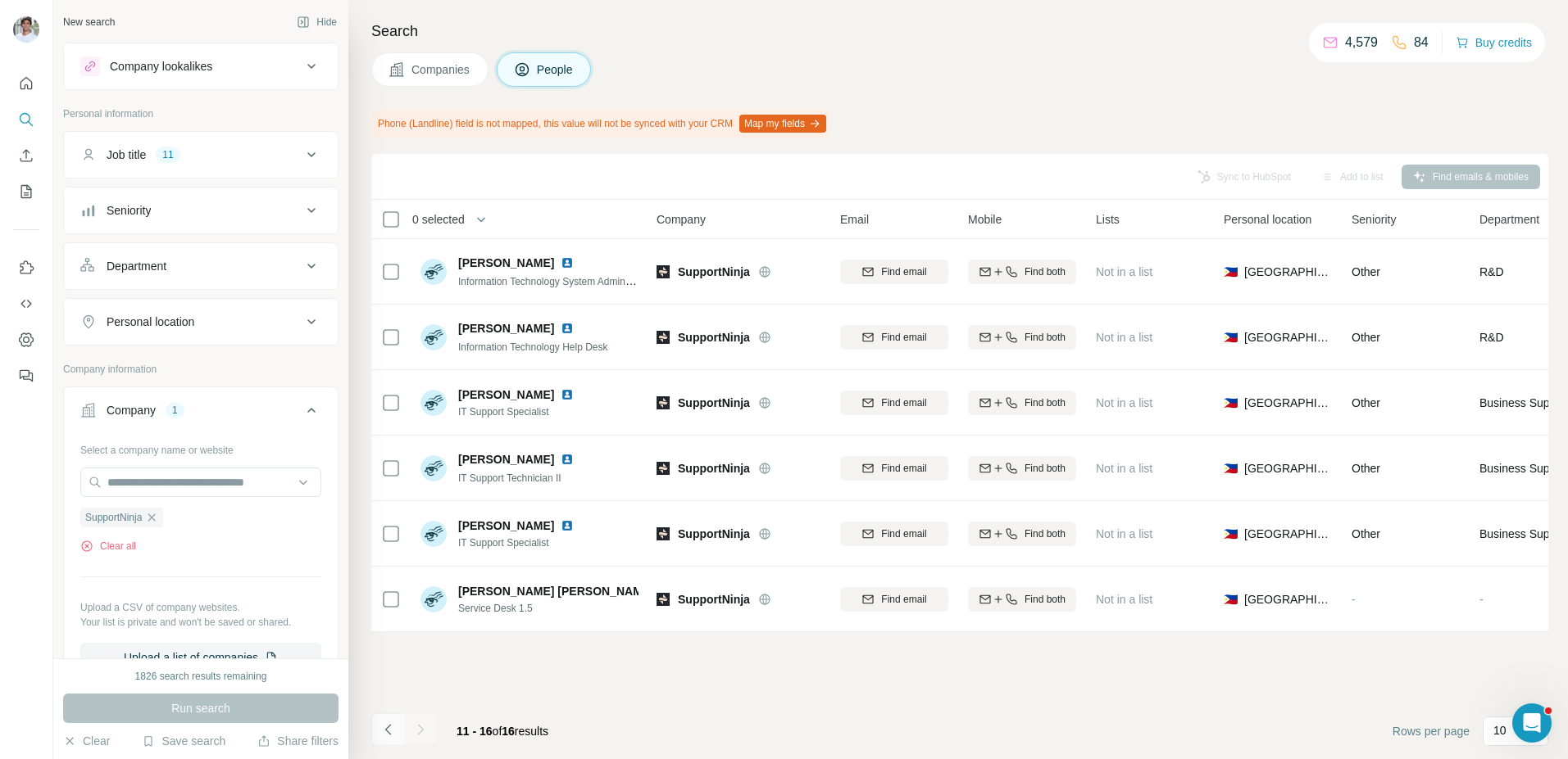
click at [387, 720] on button "Navigate to previous page" at bounding box center [387, 729] width 33 height 33
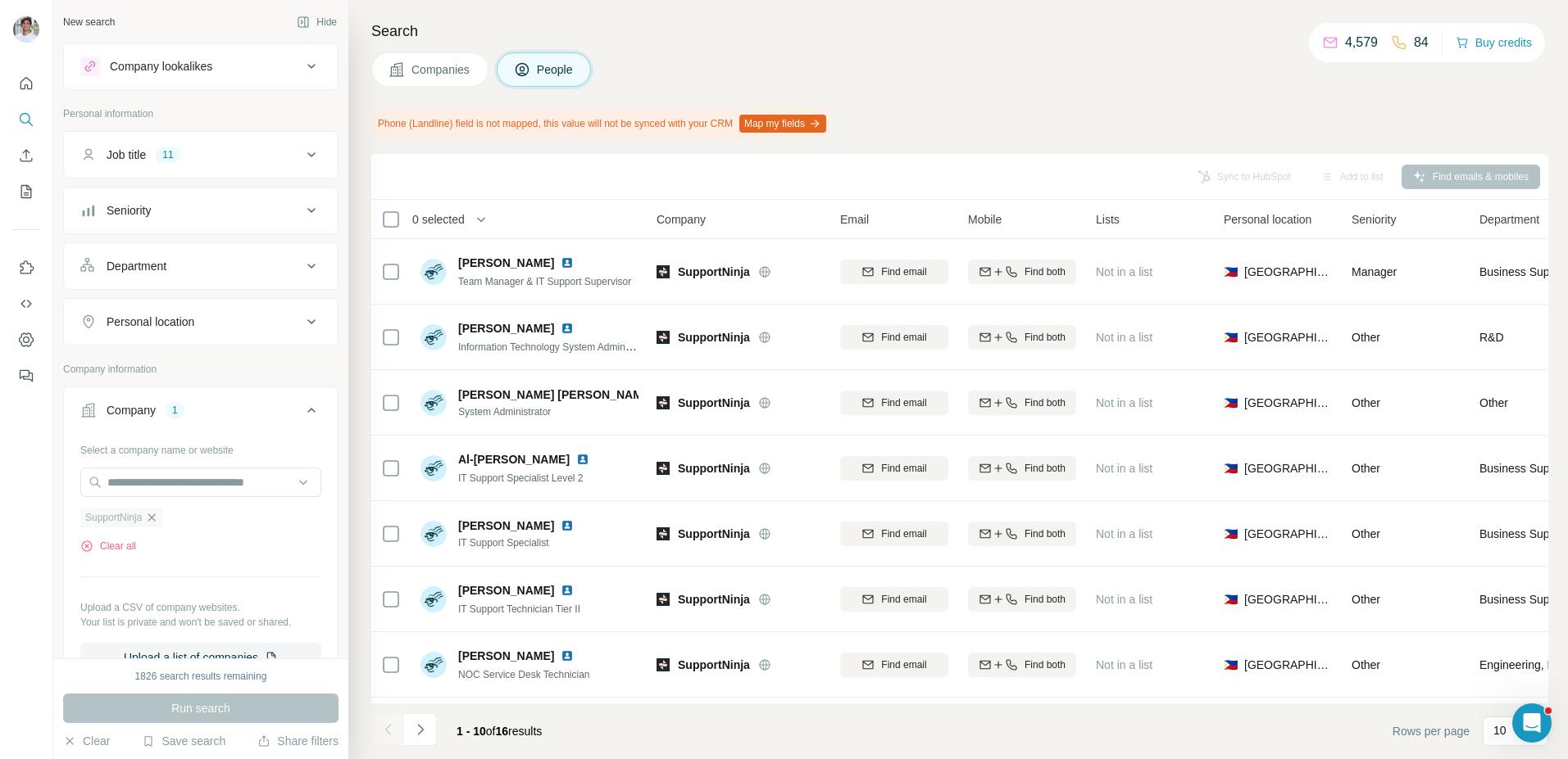
click at [156, 523] on icon "button" at bounding box center [151, 518] width 13 height 13
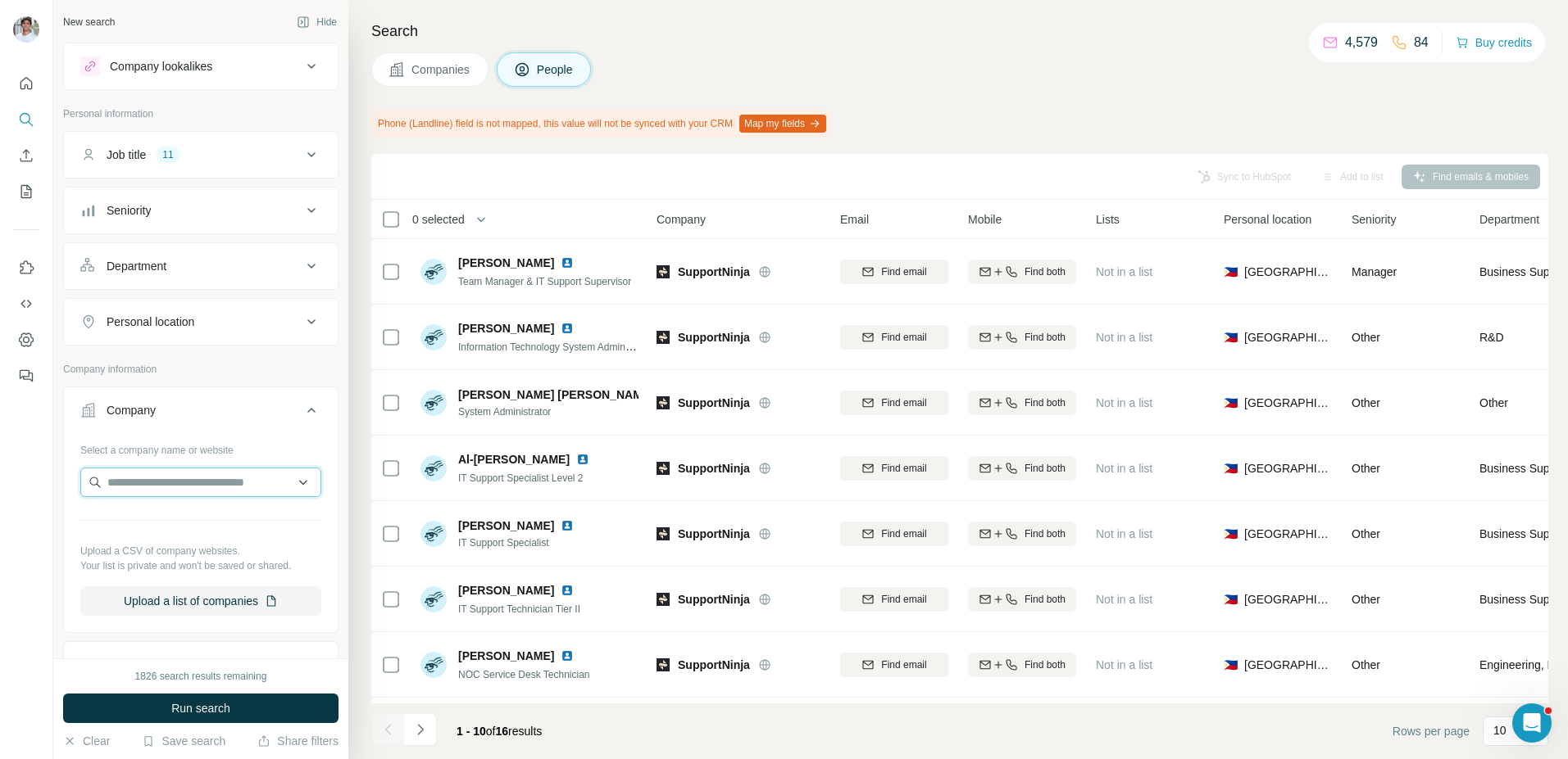
click at [162, 485] on input "text" at bounding box center [200, 482] width 241 height 30
paste input "**********"
type input "**********"
click at [195, 522] on div "Pivotree pivotree.com" at bounding box center [200, 526] width 233 height 44
click at [229, 692] on div "1826 search results remaining Run search Clear Save search Share filters" at bounding box center [201, 709] width 295 height 101
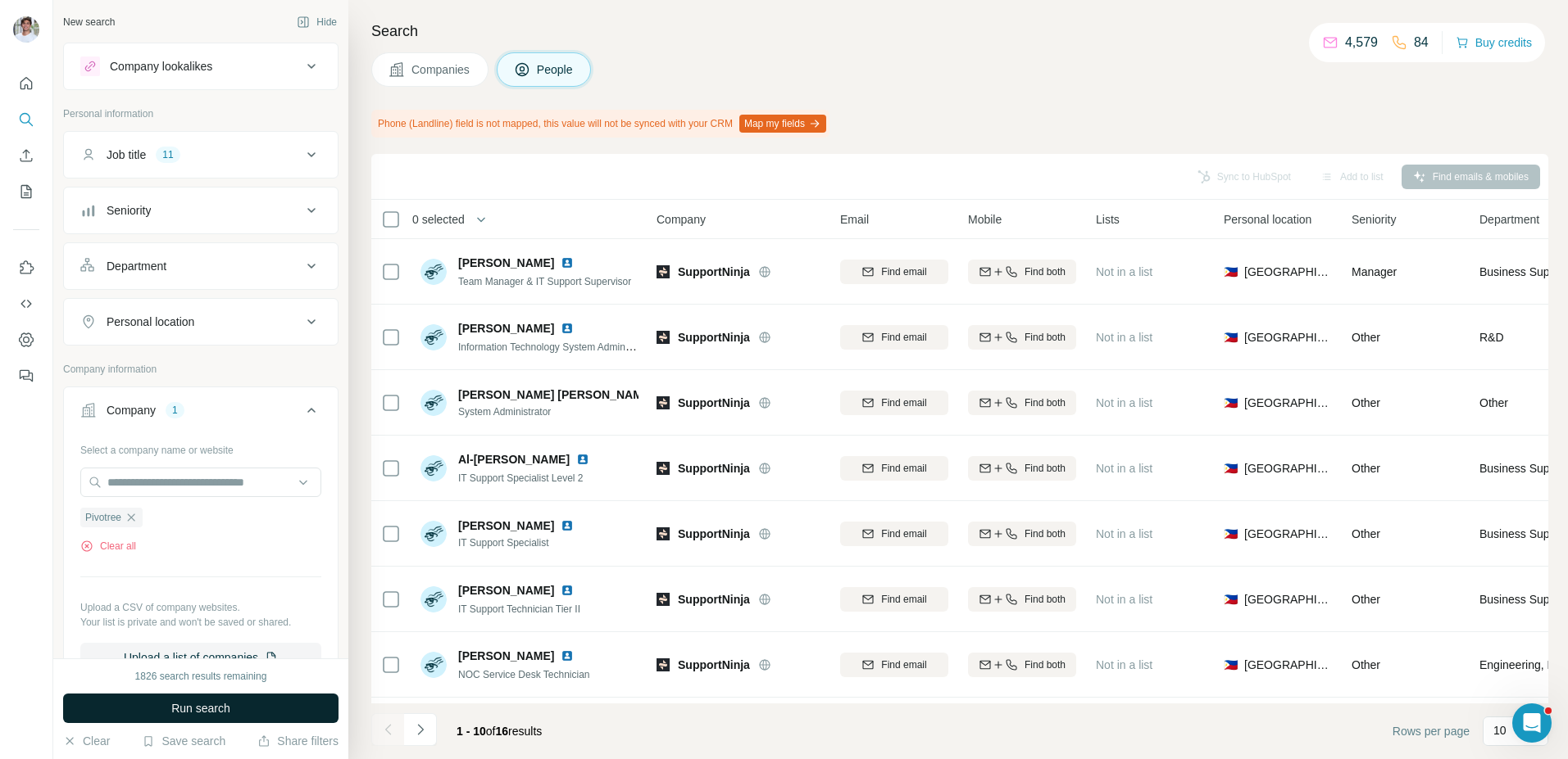
click at [229, 700] on span "Run search" at bounding box center [201, 708] width 59 height 16
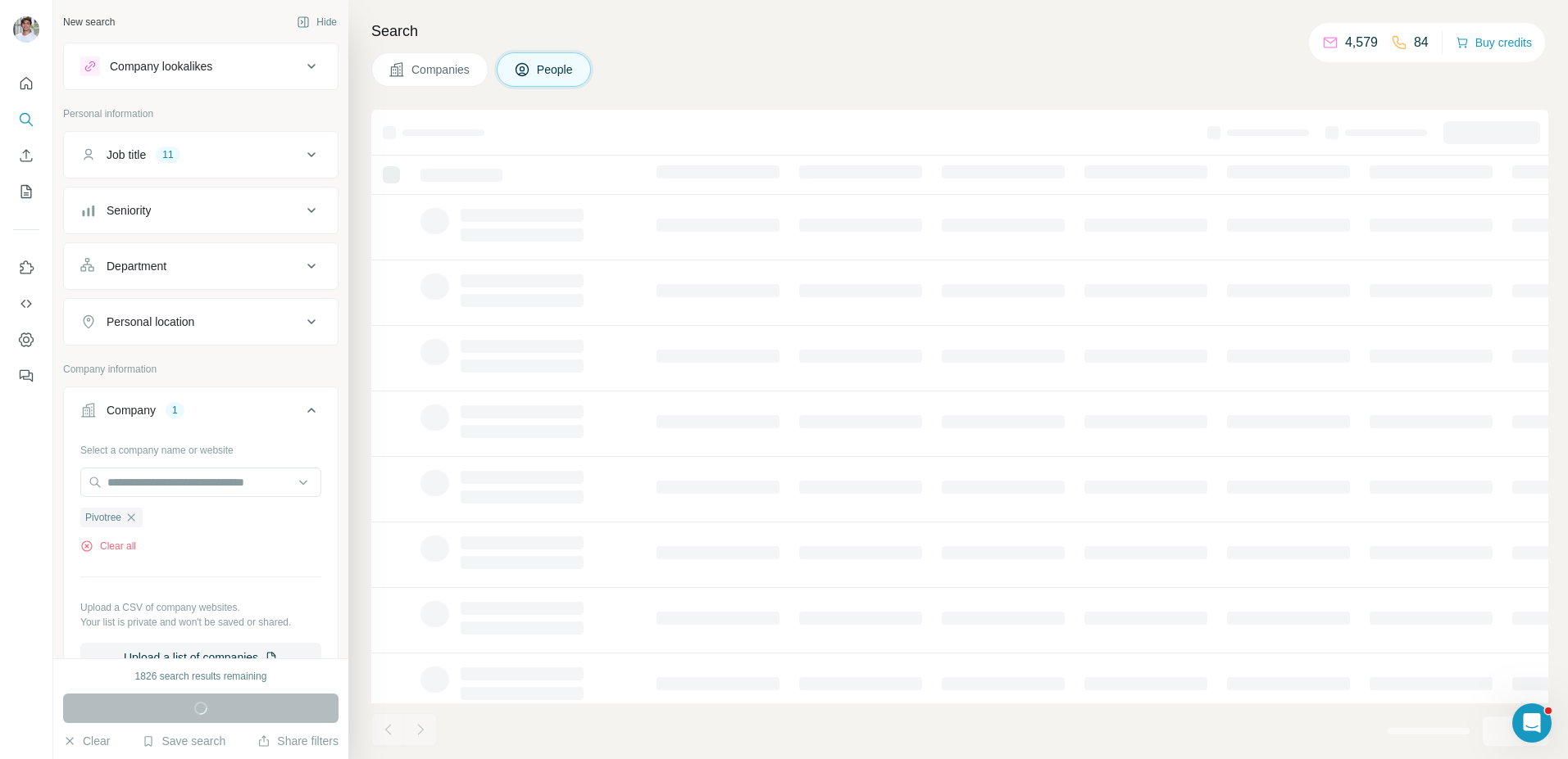
click at [833, 62] on div "Companies People" at bounding box center [960, 70] width 1177 height 34
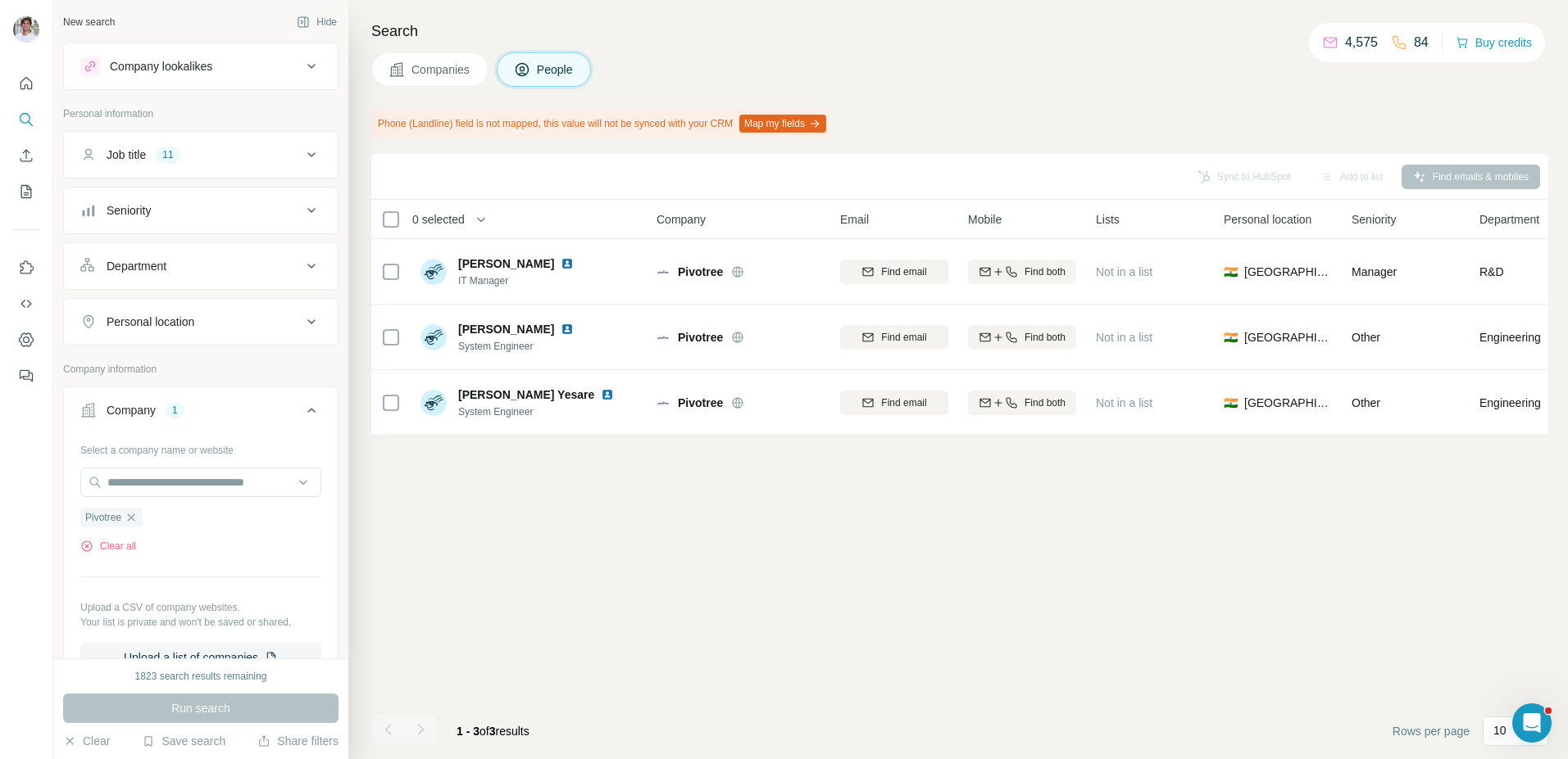
click at [441, 92] on div "Search Companies People Phone (Landline) field is not mapped, this value will n…" at bounding box center [957, 379] width 1219 height 759
click at [457, 74] on span "Companies" at bounding box center [441, 70] width 60 height 16
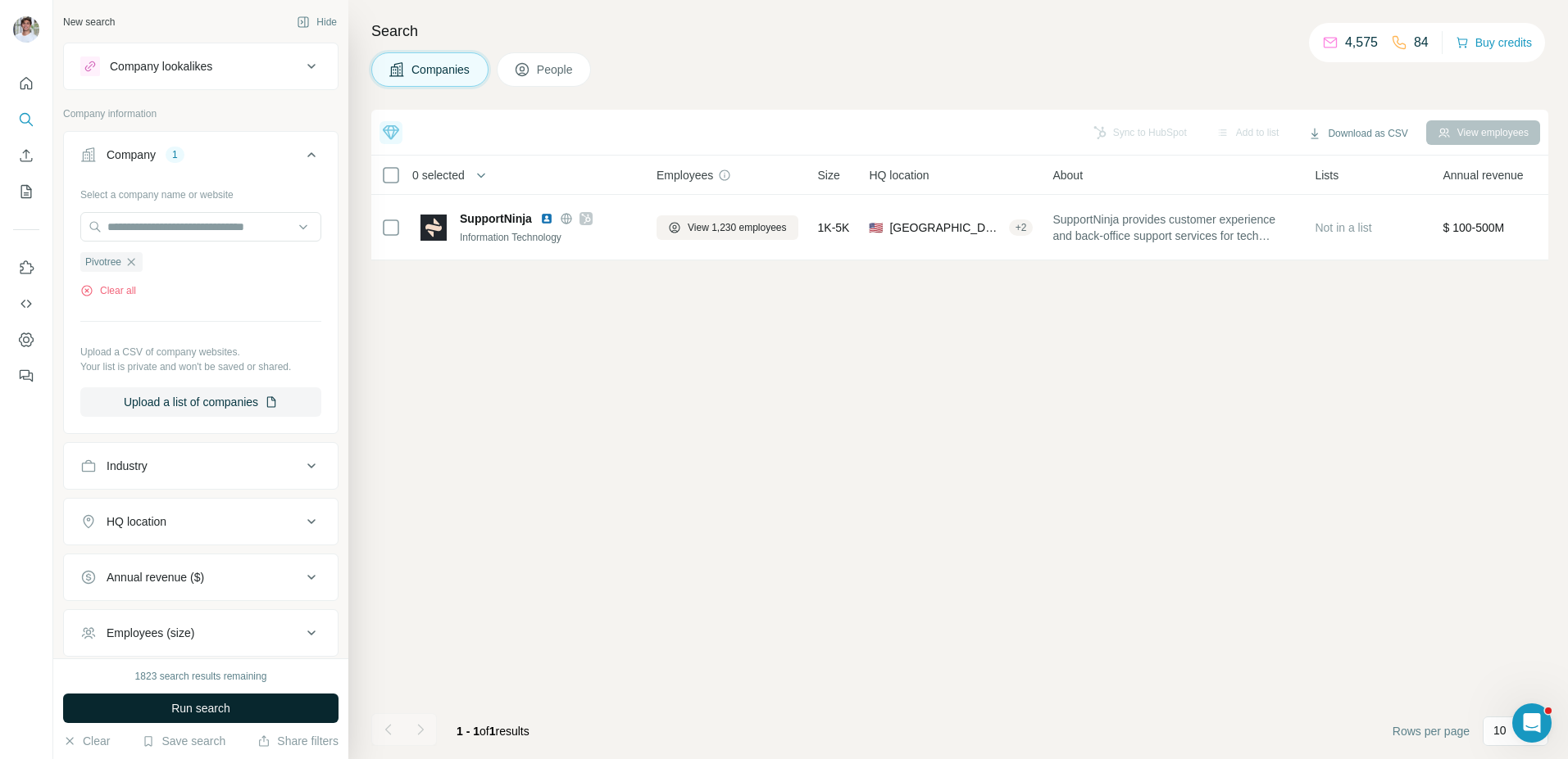
click at [240, 712] on button "Run search" at bounding box center [201, 708] width 275 height 30
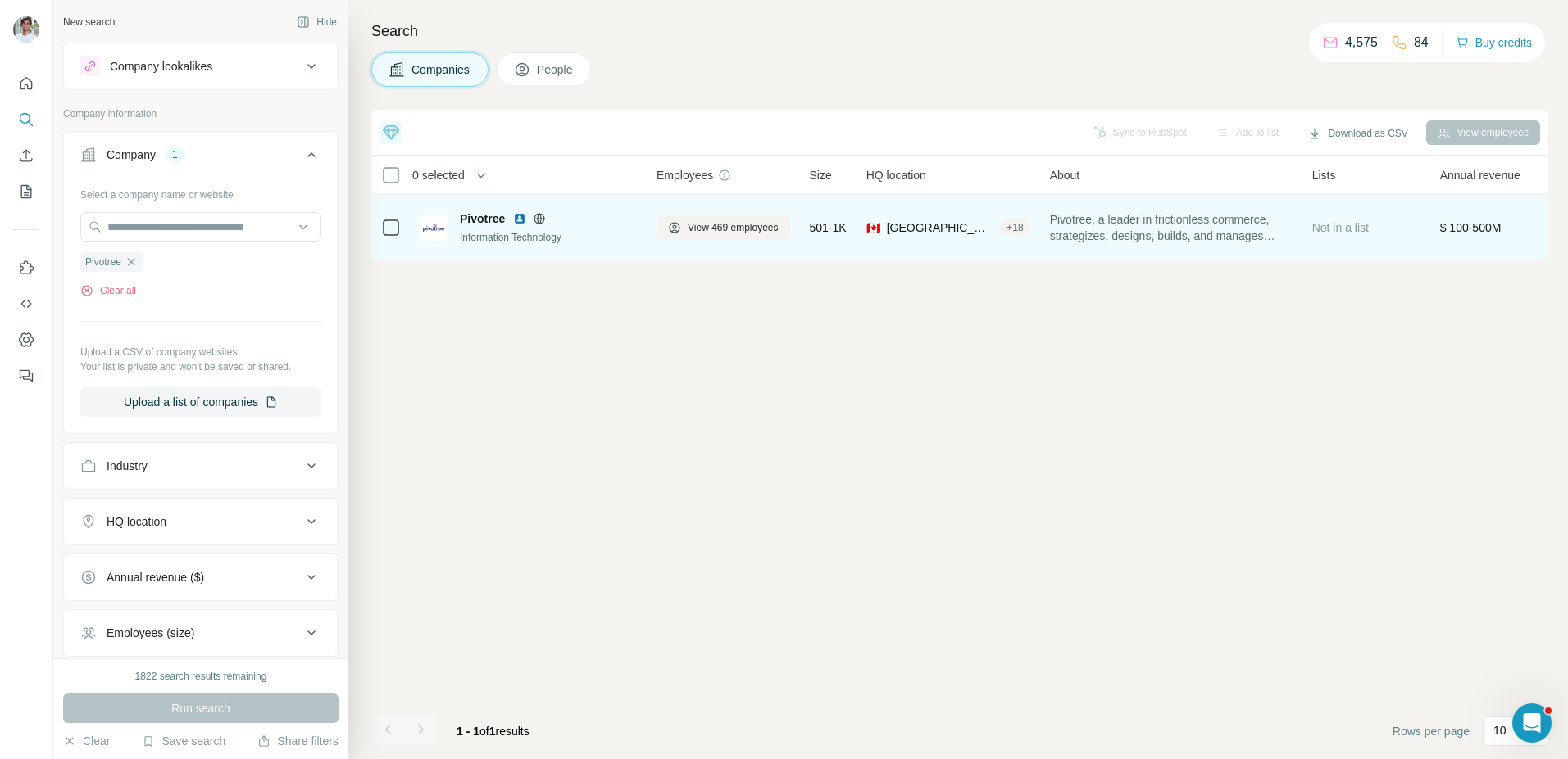
click at [514, 224] on img at bounding box center [520, 218] width 13 height 13
click at [740, 236] on button "View 469 employees" at bounding box center [723, 227] width 133 height 24
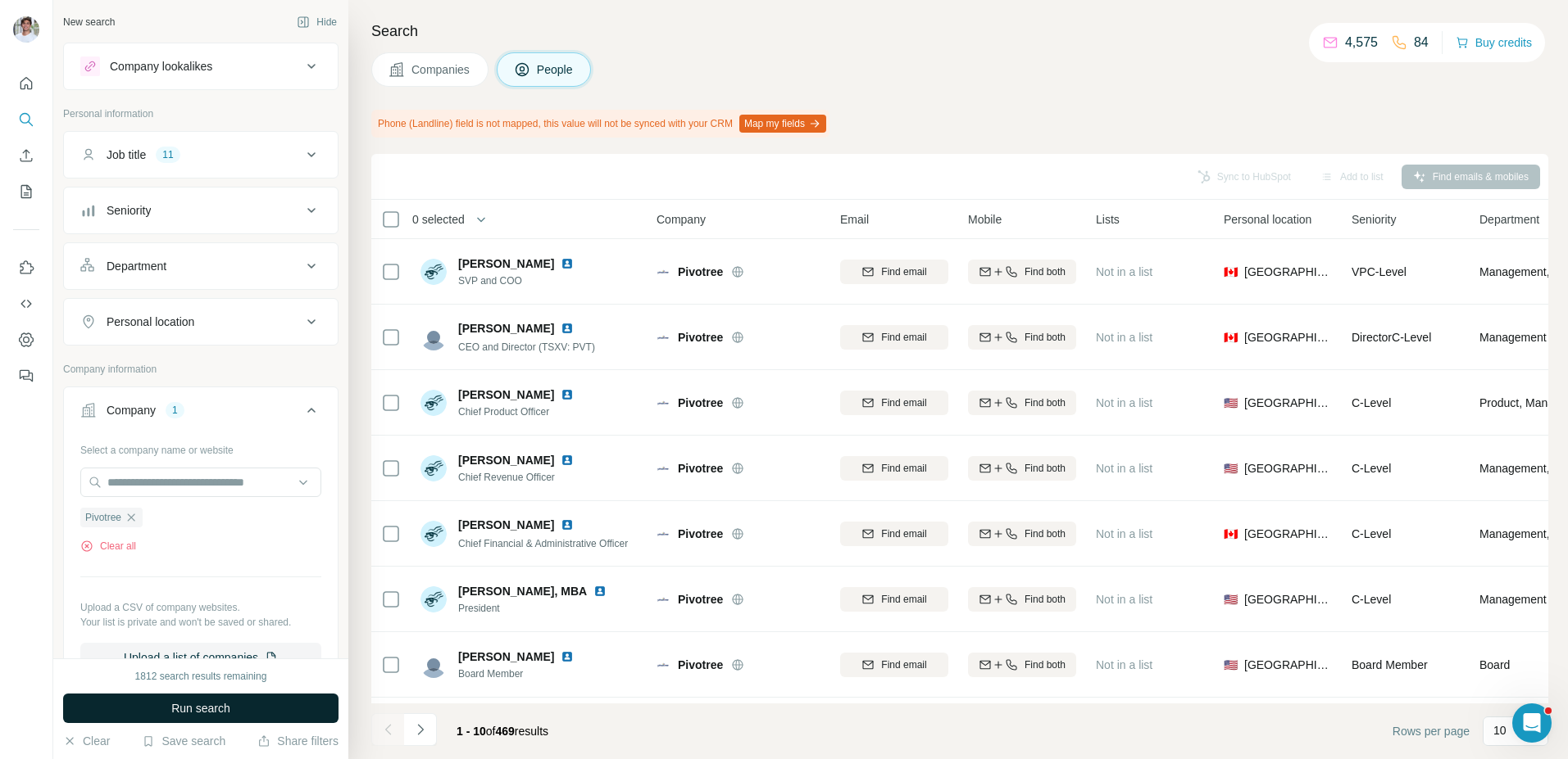
click at [292, 713] on button "Run search" at bounding box center [201, 708] width 275 height 30
